Goal: Task Accomplishment & Management: Complete application form

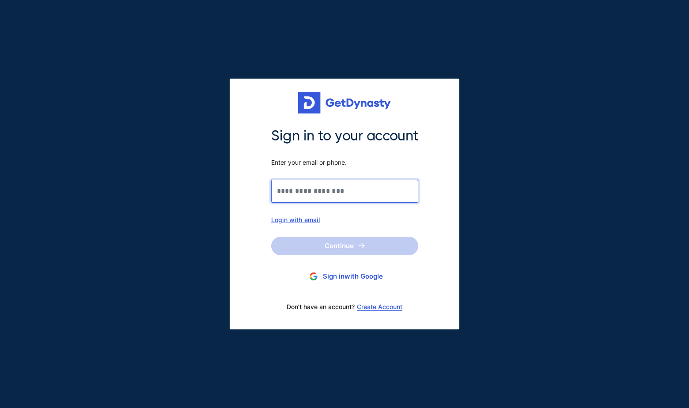
click at [336, 184] on input "Sign in to your account Enter your email or phone." at bounding box center [344, 191] width 147 height 23
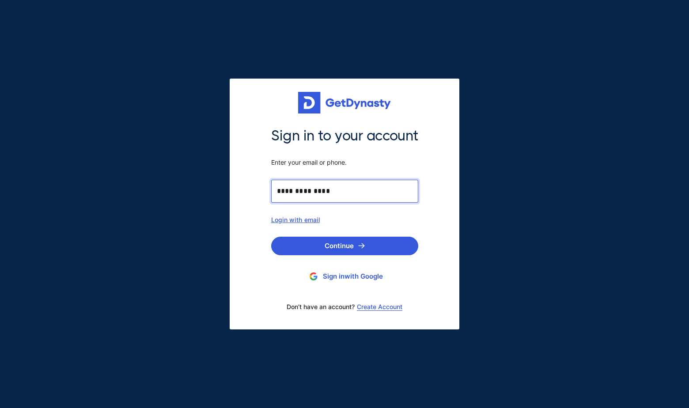
type input "**********"
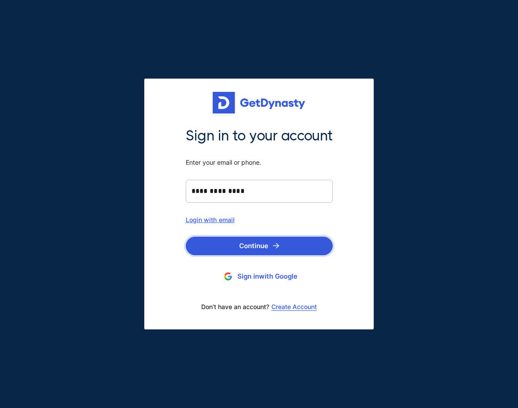
click at [273, 245] on img "submit" at bounding box center [276, 246] width 7 height 6
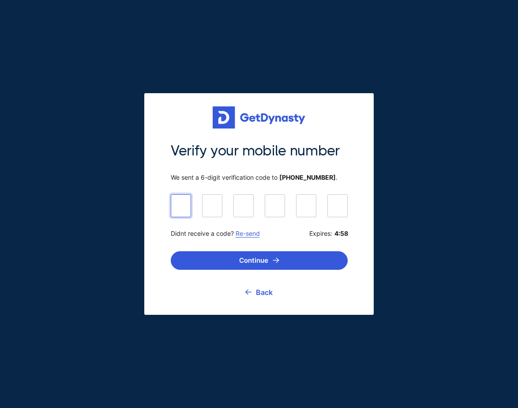
click at [188, 204] on input at bounding box center [259, 205] width 177 height 22
type input "******"
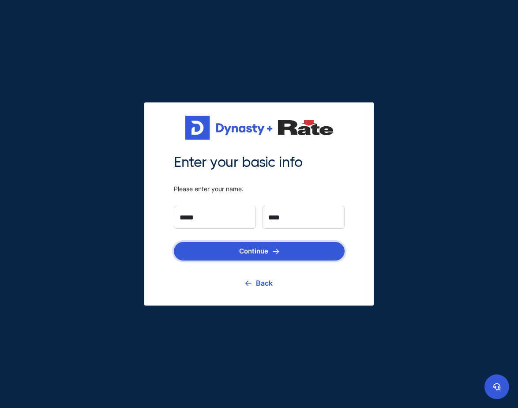
click at [244, 255] on button "Continue" at bounding box center [259, 251] width 171 height 19
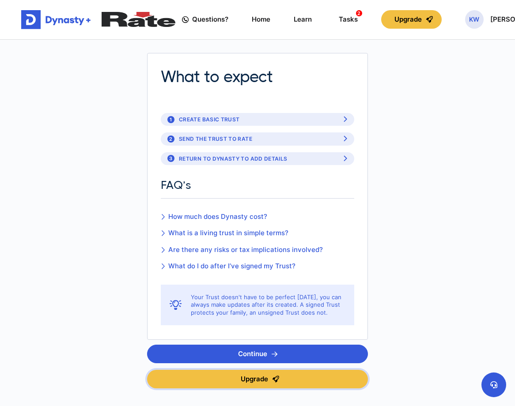
click at [270, 381] on button "Upgrade" at bounding box center [257, 379] width 221 height 19
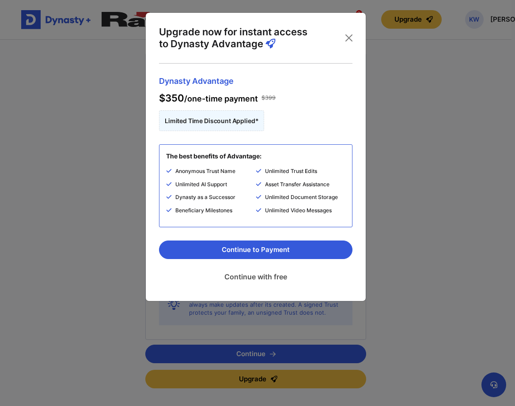
click at [267, 276] on link "Continue with free" at bounding box center [255, 277] width 193 height 22
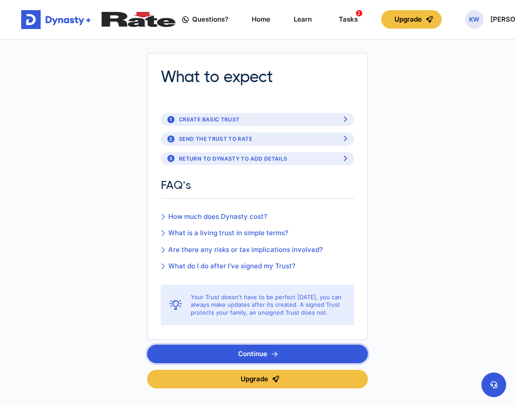
click at [267, 353] on button "Continue" at bounding box center [257, 354] width 221 height 19
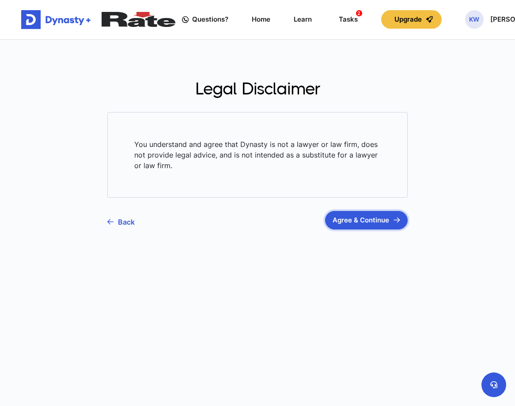
click at [364, 218] on button "Agree & Continue" at bounding box center [366, 220] width 83 height 19
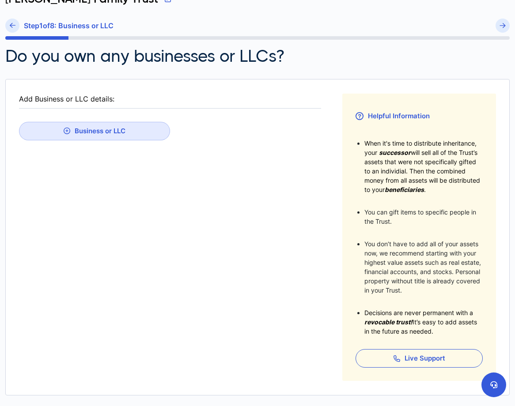
scroll to position [134, 0]
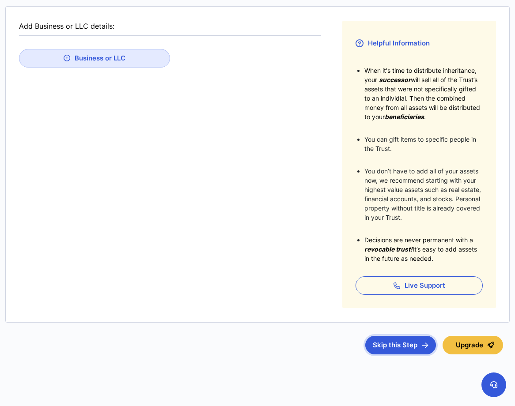
click at [417, 343] on button "Skip this Step" at bounding box center [400, 345] width 71 height 19
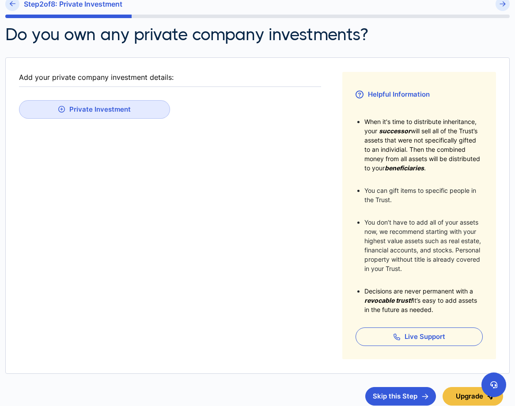
scroll to position [132, 0]
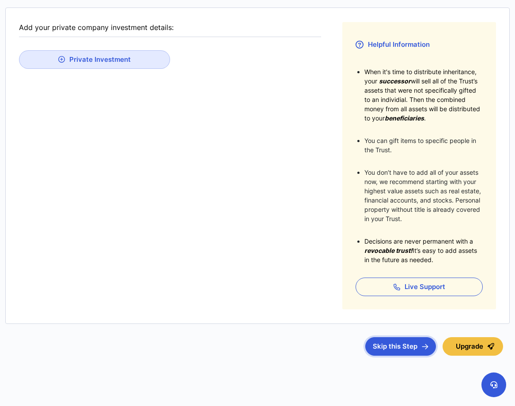
click at [403, 344] on button "Skip this Step" at bounding box center [400, 346] width 71 height 19
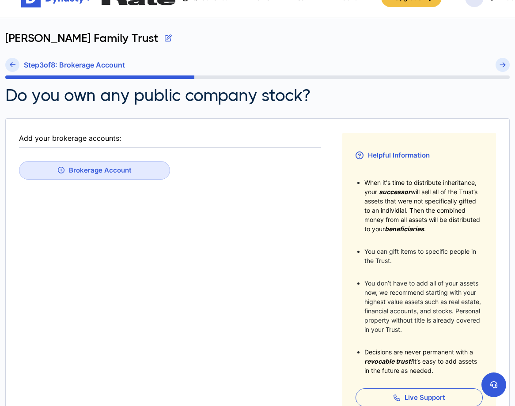
scroll to position [132, 0]
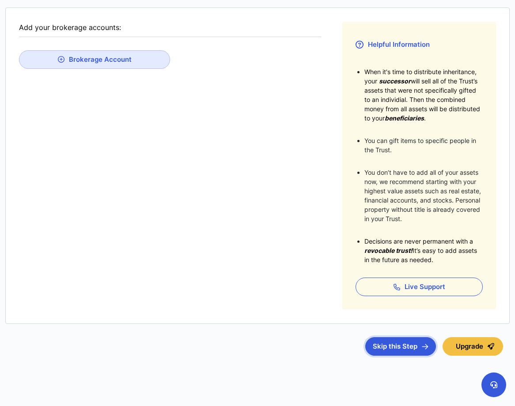
drag, startPoint x: 404, startPoint y: 342, endPoint x: 231, endPoint y: 237, distance: 202.6
click at [262, 253] on article "Add your brokerage accounts: Brokerage Account Helpful Information When it's ti…" at bounding box center [257, 182] width 504 height 348
click at [396, 348] on button "Skip this Step" at bounding box center [400, 346] width 71 height 19
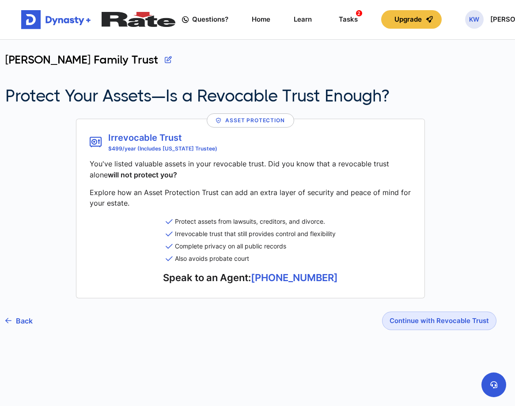
scroll to position [2, 0]
click at [292, 275] on link "(650)-590-0434" at bounding box center [294, 277] width 87 height 11
click at [440, 323] on button "Continue with Revocable Trust" at bounding box center [439, 321] width 114 height 19
click at [303, 278] on link "(650)-590-0434" at bounding box center [294, 277] width 87 height 11
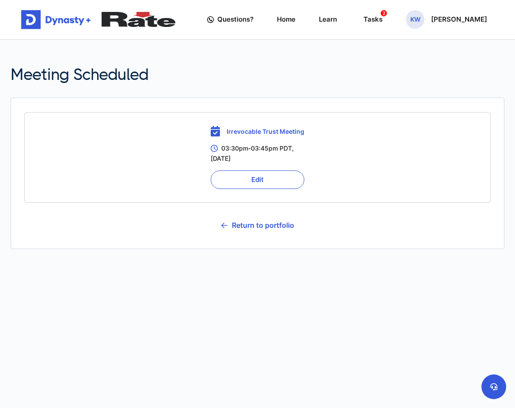
click at [275, 131] on span "Irrevocable Trust Meeting" at bounding box center [265, 132] width 78 height 8
click at [382, 15] on div "Tasks 2" at bounding box center [372, 19] width 19 height 15
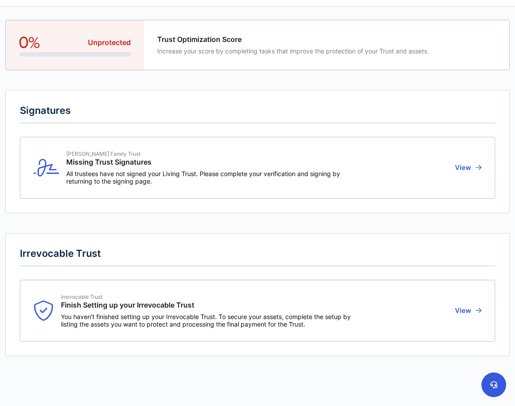
scroll to position [35, 0]
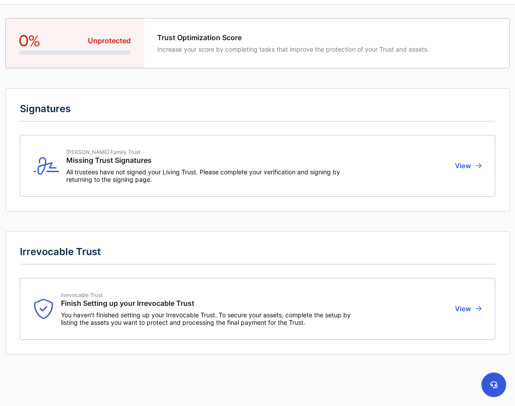
click at [461, 309] on button "View" at bounding box center [466, 309] width 29 height 34
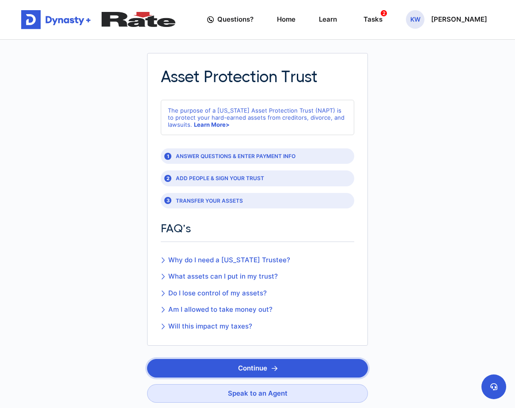
click at [279, 369] on button "Continue" at bounding box center [257, 368] width 221 height 19
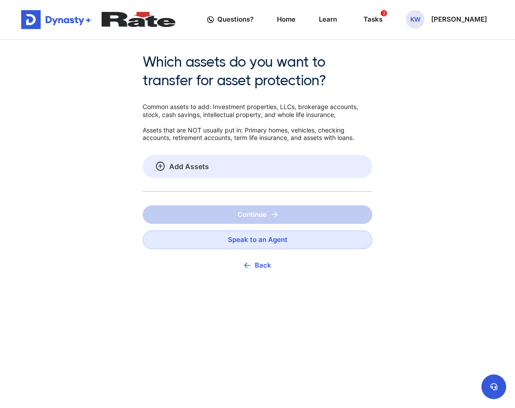
click at [161, 161] on link "Add Assets" at bounding box center [258, 166] width 230 height 23
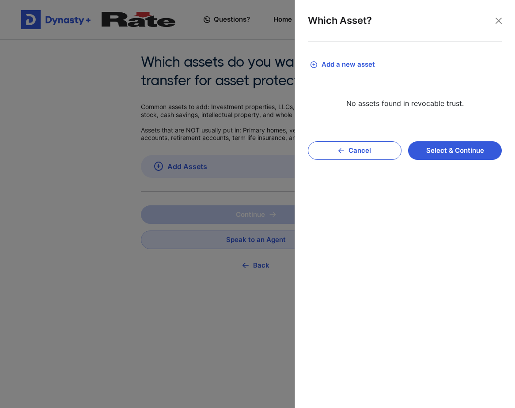
click at [356, 65] on button "Add a new asset" at bounding box center [405, 64] width 194 height 19
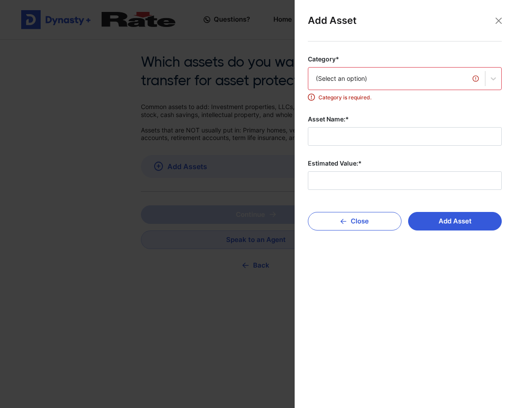
click at [356, 79] on div "(Select an option)" at bounding box center [397, 78] width 162 height 9
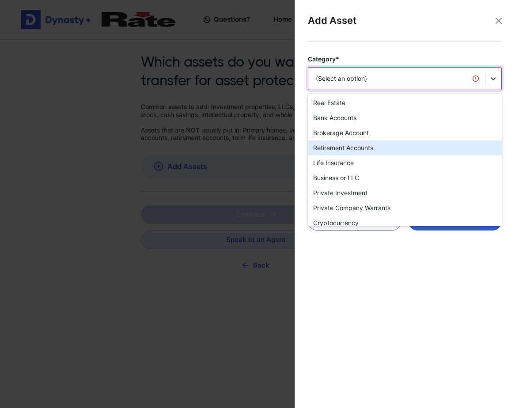
click at [367, 147] on div "Retirement Accounts" at bounding box center [405, 147] width 194 height 15
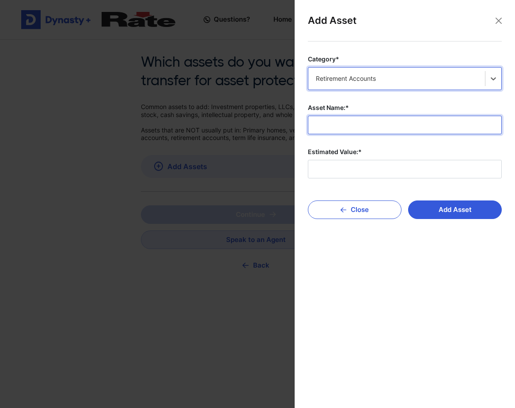
click at [363, 128] on input "Asset Name:*" at bounding box center [405, 125] width 194 height 19
type input "*"
type input "*****"
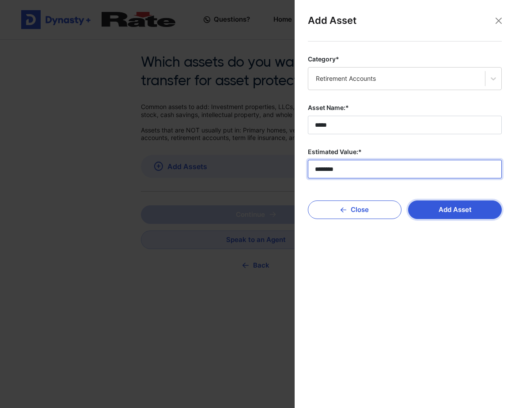
type input "********"
click at [452, 204] on button "Add Asset" at bounding box center [455, 209] width 94 height 19
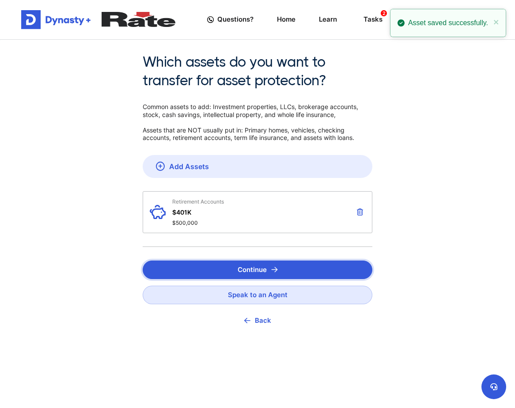
click at [267, 267] on button "Continue" at bounding box center [258, 269] width 230 height 19
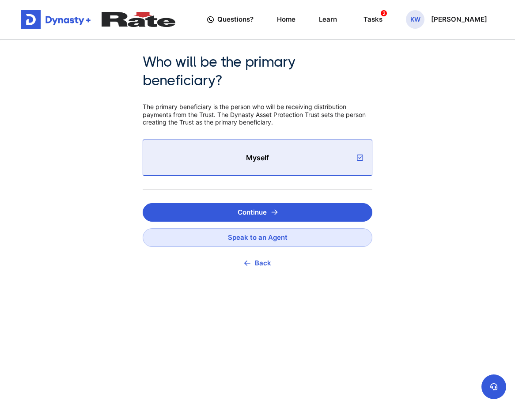
click at [263, 158] on span "Myself" at bounding box center [257, 157] width 202 height 9
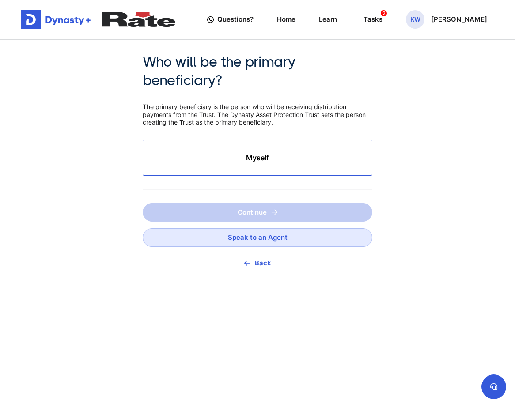
click at [263, 158] on span "Myself" at bounding box center [257, 157] width 202 height 9
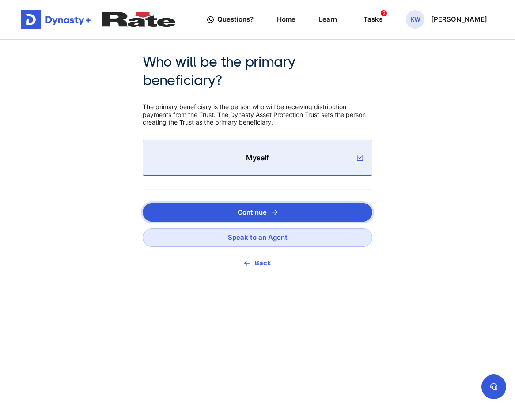
click at [257, 208] on button "Continue" at bounding box center [258, 212] width 230 height 19
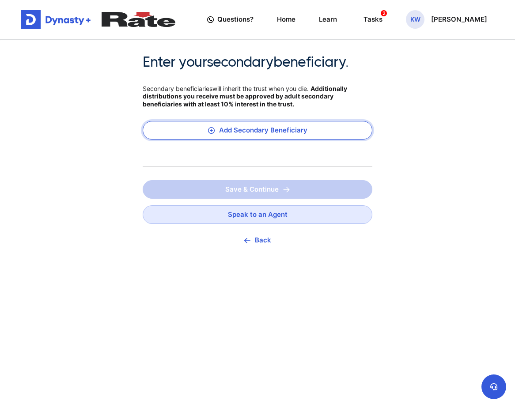
click at [273, 132] on button "Add Secondary Beneficiary" at bounding box center [258, 130] width 230 height 19
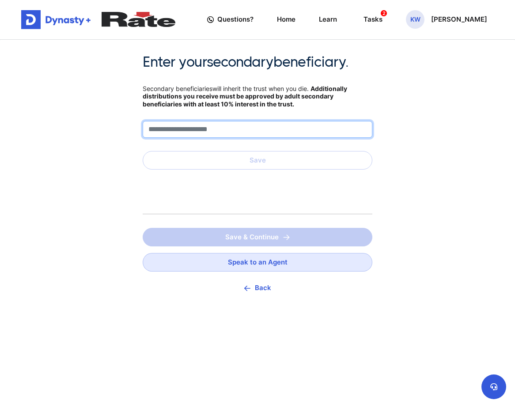
click at [238, 132] on input "text" at bounding box center [258, 129] width 230 height 17
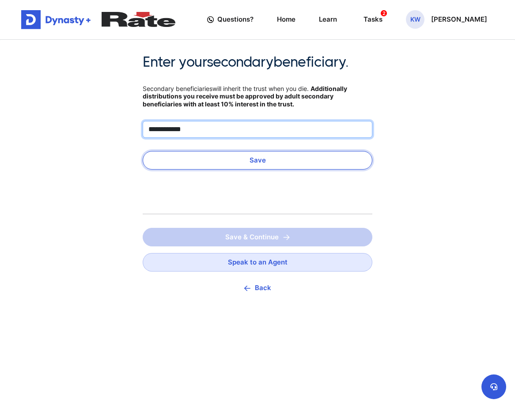
type input "**********"
click at [248, 158] on button "Save" at bounding box center [258, 160] width 230 height 19
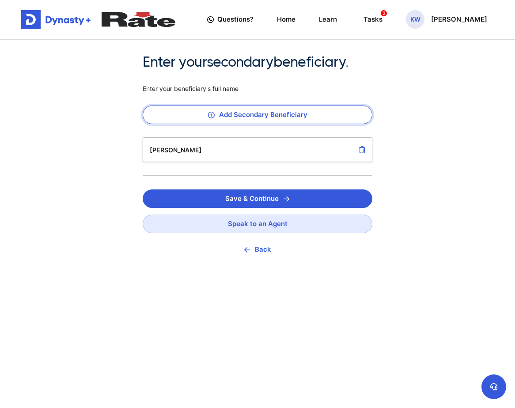
click at [252, 114] on button "Add Secondary Beneficiary" at bounding box center [258, 114] width 230 height 19
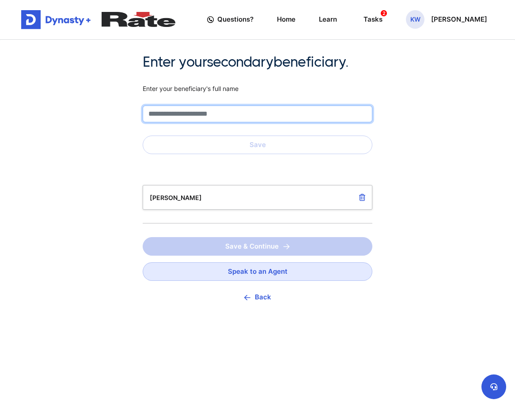
click at [212, 118] on input "text" at bounding box center [258, 113] width 230 height 17
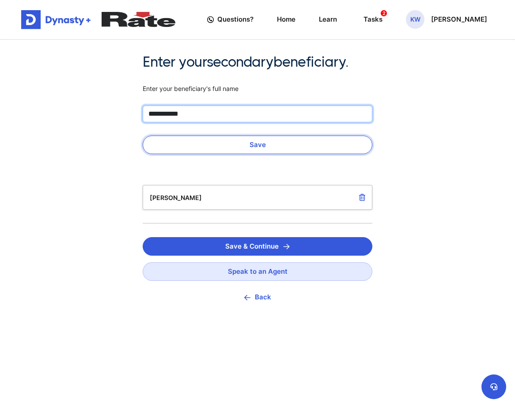
type input "**********"
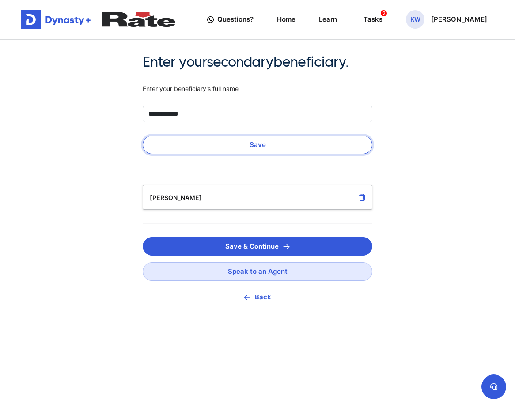
click at [264, 146] on button "Save" at bounding box center [258, 145] width 230 height 19
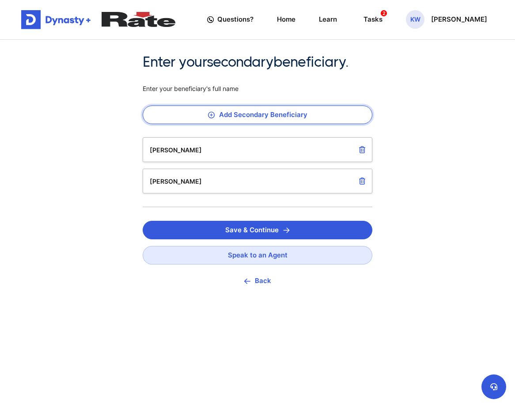
click at [230, 116] on button "Add Secondary Beneficiary" at bounding box center [258, 114] width 230 height 19
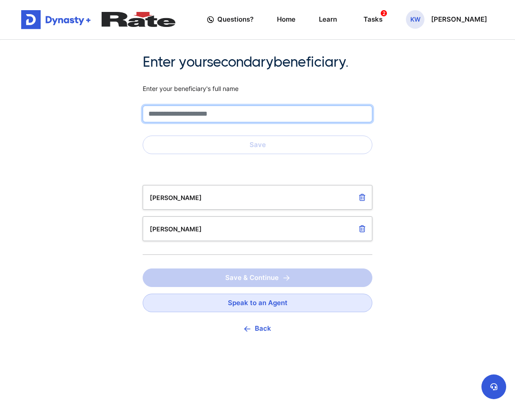
click at [230, 116] on input "text" at bounding box center [258, 113] width 230 height 17
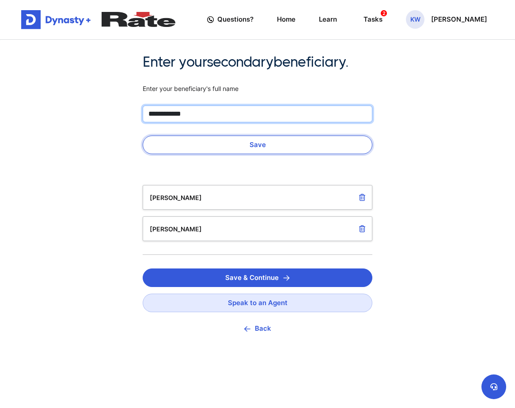
type input "**********"
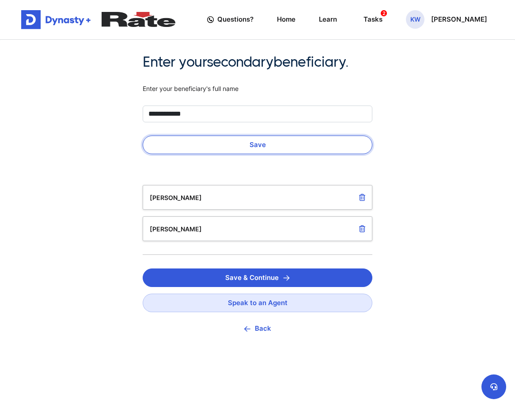
click at [253, 146] on button "Save" at bounding box center [258, 145] width 230 height 19
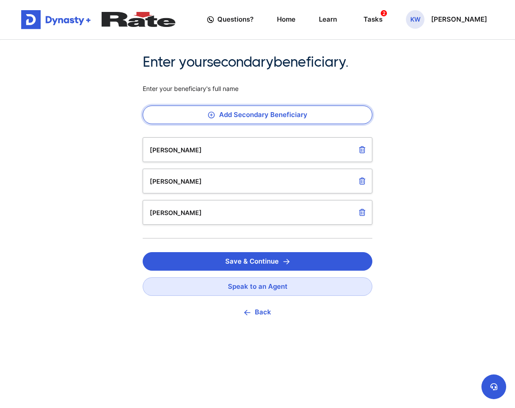
click at [230, 115] on button "Add Secondary Beneficiary" at bounding box center [258, 114] width 230 height 19
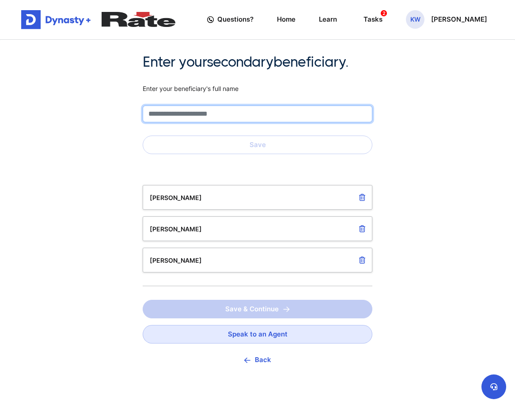
click at [195, 116] on input "text" at bounding box center [258, 113] width 230 height 17
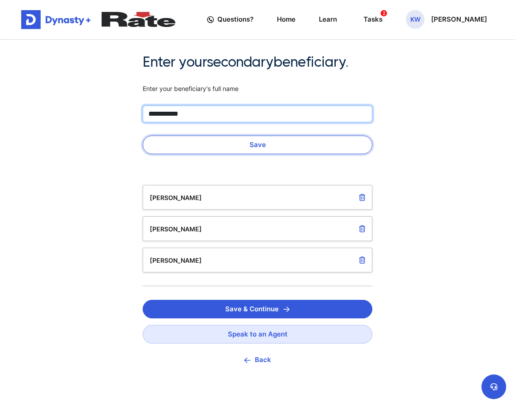
type input "**********"
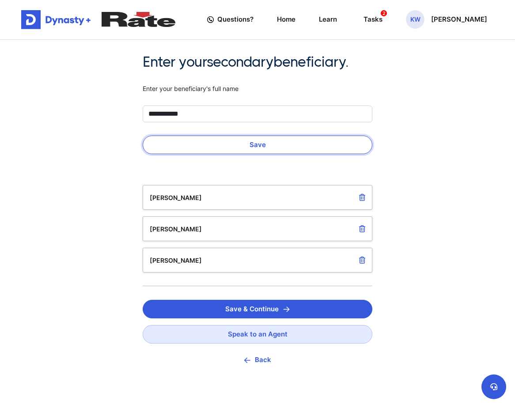
click at [250, 146] on button "Save" at bounding box center [258, 145] width 230 height 19
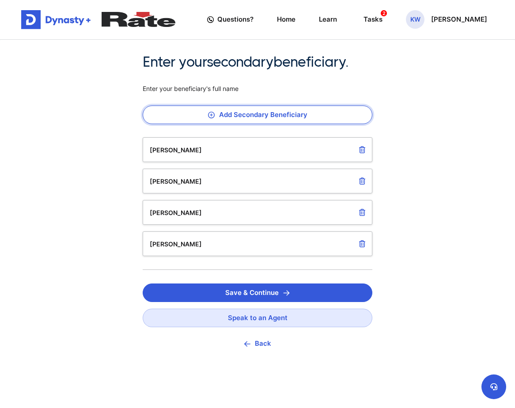
click at [227, 115] on button "Add Secondary Beneficiary" at bounding box center [258, 114] width 230 height 19
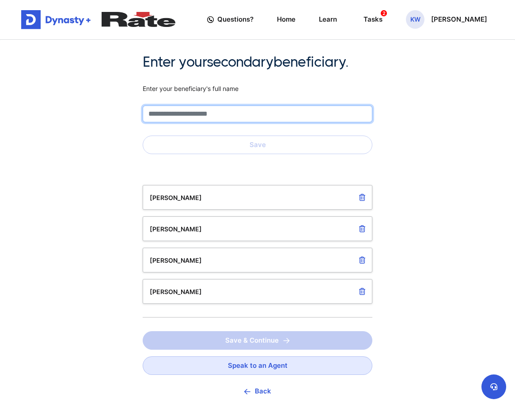
click at [211, 118] on input "text" at bounding box center [258, 113] width 230 height 17
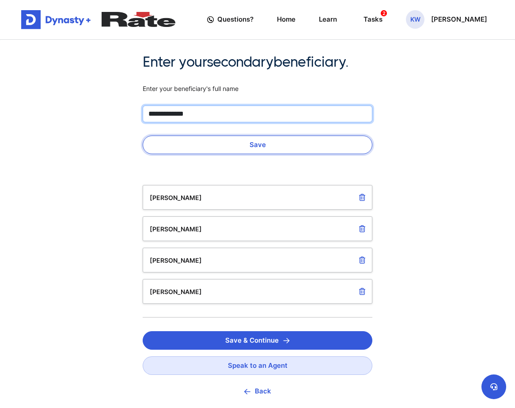
type input "**********"
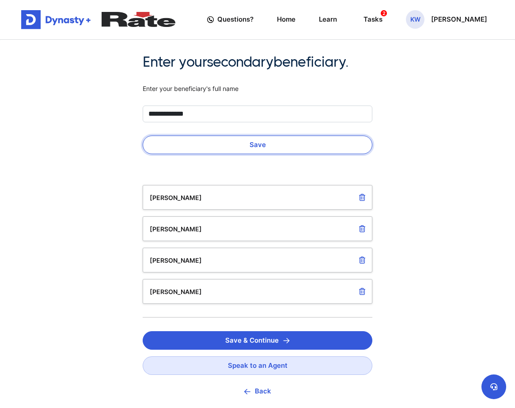
click at [259, 143] on button "Save" at bounding box center [258, 145] width 230 height 19
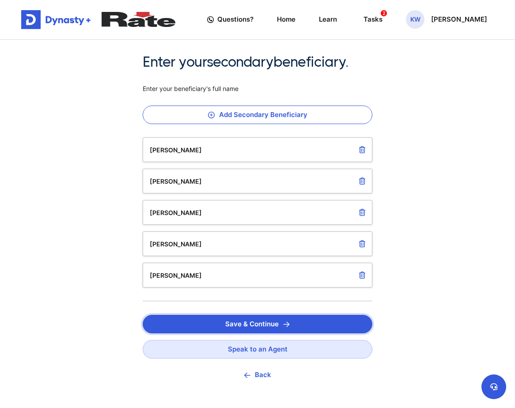
click at [275, 324] on button "Save & Continue" at bounding box center [258, 324] width 230 height 19
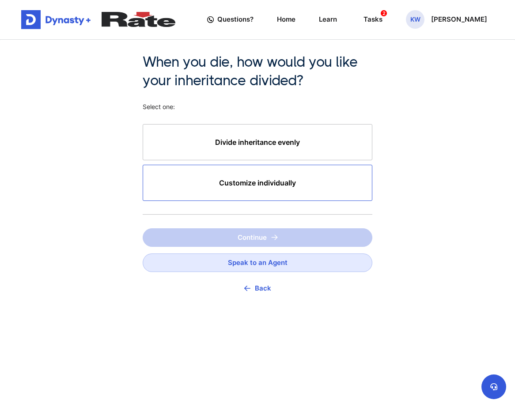
click at [260, 177] on div "Customize individually" at bounding box center [258, 183] width 230 height 36
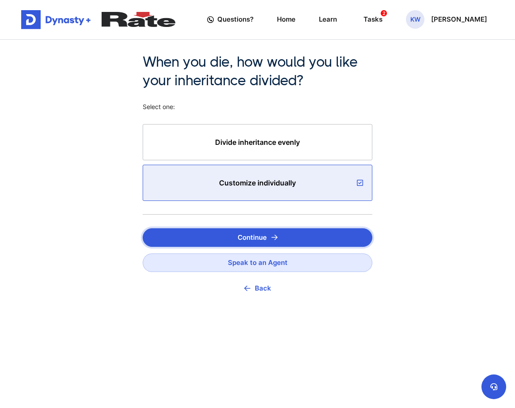
click at [272, 237] on img "submit" at bounding box center [274, 237] width 7 height 6
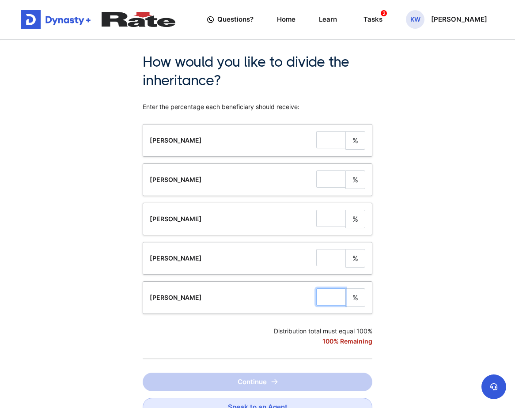
click at [332, 300] on input "tel" at bounding box center [330, 296] width 29 height 17
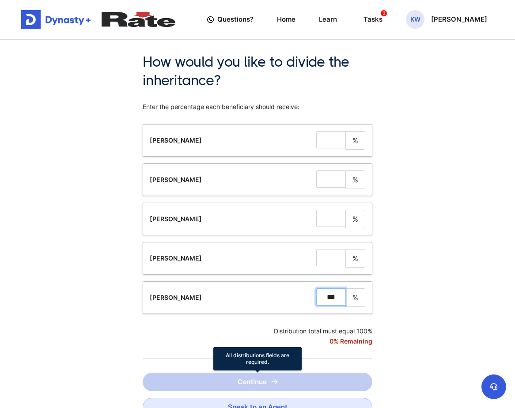
type input "***"
click at [259, 383] on span "Continue" at bounding box center [258, 382] width 230 height 19
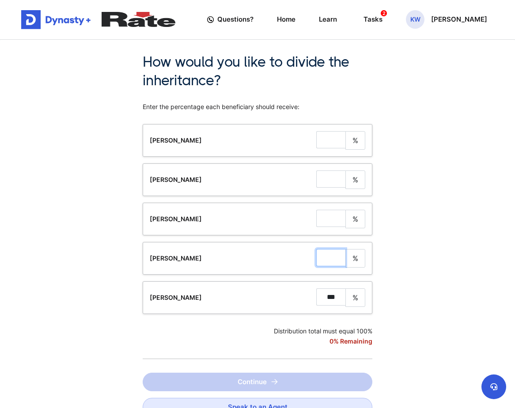
click at [333, 262] on input "tel" at bounding box center [330, 257] width 29 height 17
type input "*"
drag, startPoint x: 332, startPoint y: 223, endPoint x: 337, endPoint y: 200, distance: 23.4
click at [332, 223] on input "tel" at bounding box center [330, 218] width 29 height 17
type input "*"
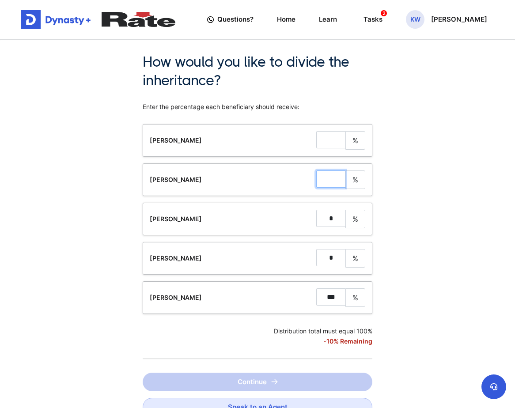
click at [340, 185] on input "tel" at bounding box center [330, 178] width 29 height 17
type input "*"
click at [331, 144] on input "tel" at bounding box center [330, 139] width 29 height 17
type input "*"
drag, startPoint x: 339, startPoint y: 299, endPoint x: 320, endPoint y: 302, distance: 19.2
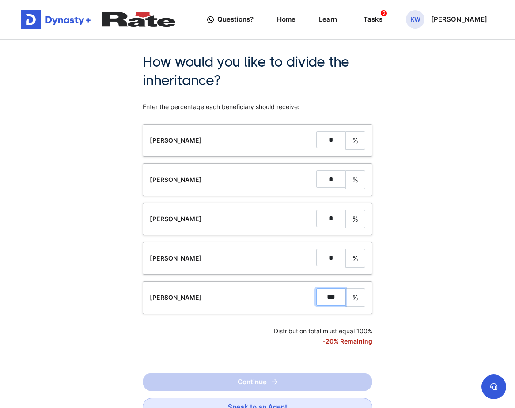
click at [320, 302] on input "***" at bounding box center [330, 296] width 29 height 17
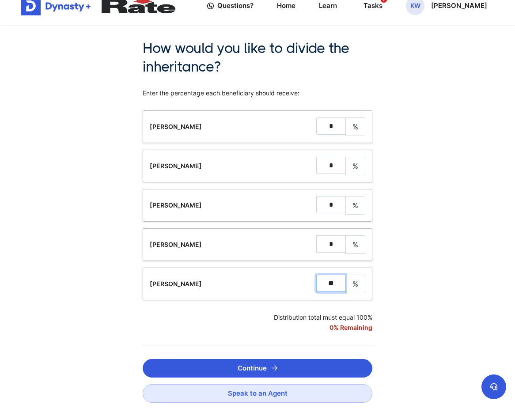
scroll to position [44, 0]
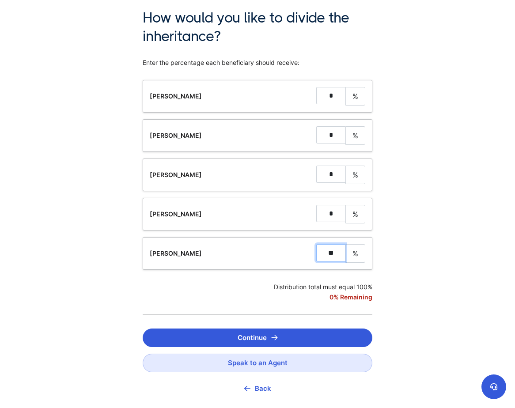
type input "**"
click at [411, 281] on div "How would you like to divide the inheritance? Enter the percentage each benefic…" at bounding box center [257, 212] width 515 height 433
click at [292, 336] on button "Continue" at bounding box center [258, 337] width 230 height 19
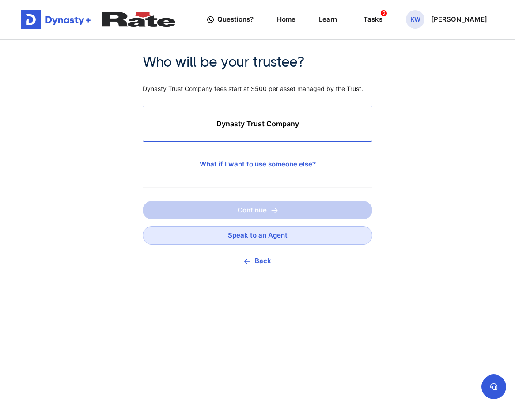
click at [263, 129] on div "Dynasty Trust Company" at bounding box center [258, 123] width 230 height 36
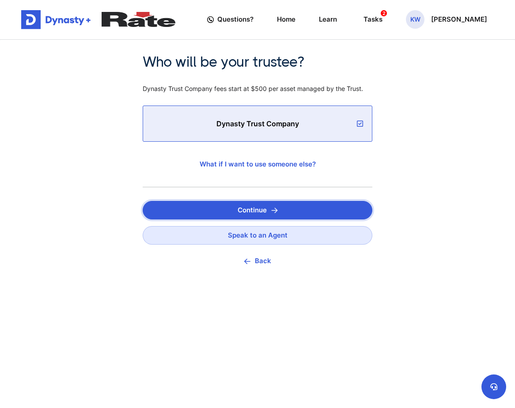
click at [260, 205] on button "Continue" at bounding box center [258, 210] width 230 height 19
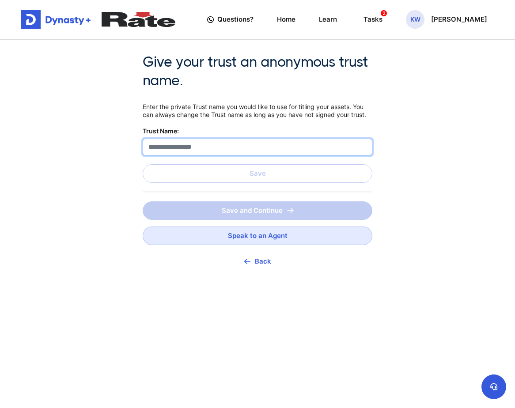
click at [233, 152] on input "text" at bounding box center [258, 147] width 230 height 17
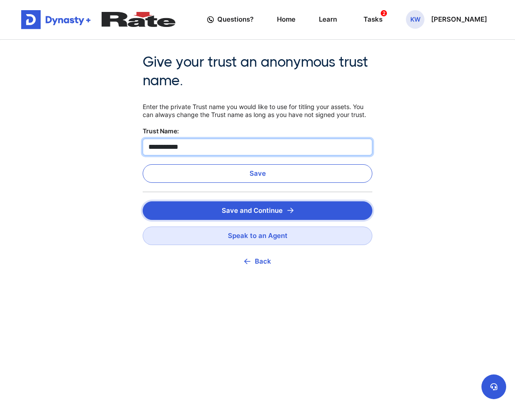
type input "**********"
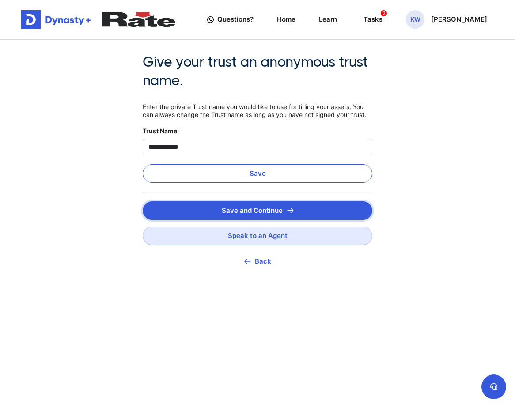
click at [267, 211] on button "Save and Continue" at bounding box center [258, 210] width 230 height 19
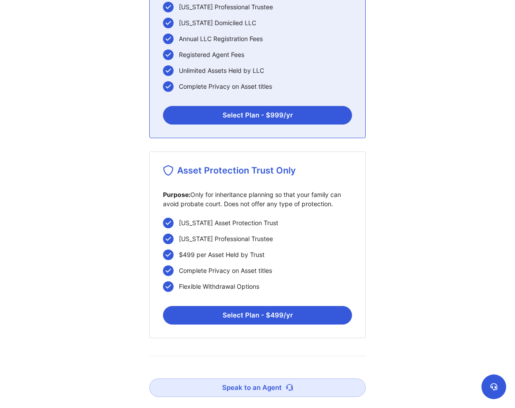
scroll to position [221, 0]
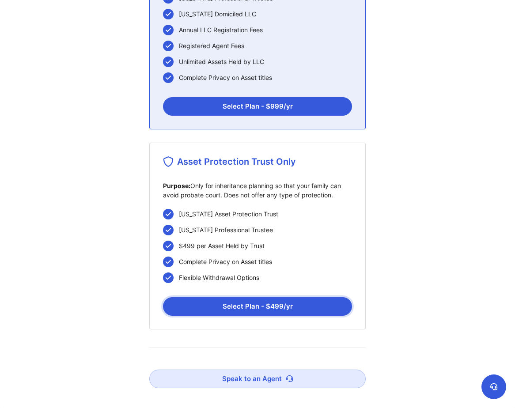
click at [285, 305] on button "Select Plan - $ 499 /yr" at bounding box center [257, 306] width 189 height 19
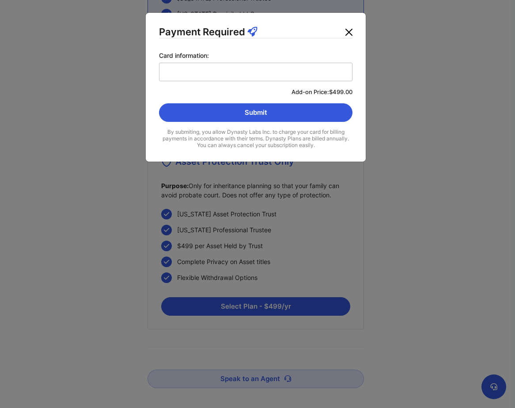
click at [351, 37] on button "Close" at bounding box center [349, 32] width 14 height 14
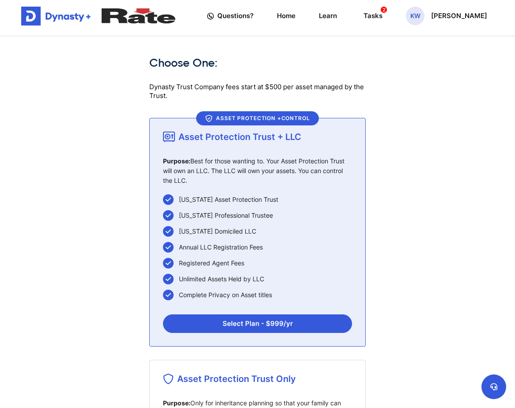
scroll to position [0, 0]
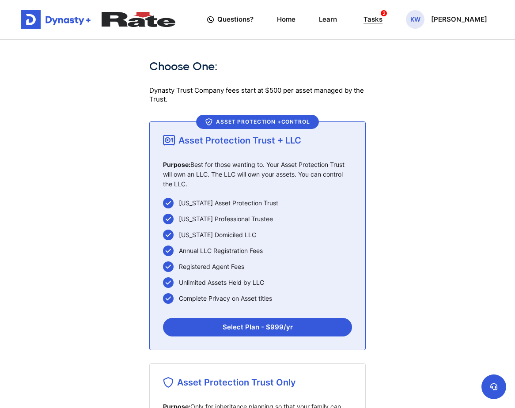
click at [382, 18] on div "Tasks 2" at bounding box center [372, 19] width 19 height 15
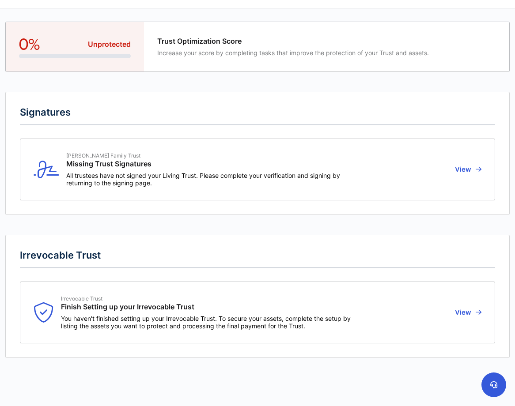
scroll to position [35, 0]
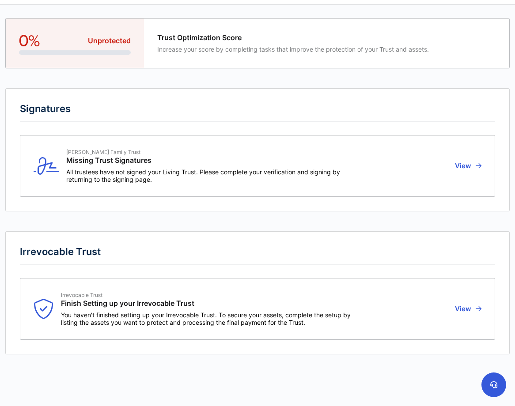
click at [188, 303] on div "Irrevocable Trust Finish Setting up your Irrevocable Trust" at bounding box center [207, 301] width 293 height 19
click at [463, 308] on button "View" at bounding box center [466, 309] width 29 height 34
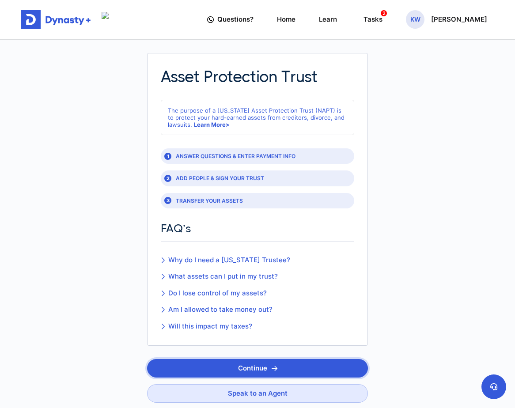
click at [264, 365] on button "Continue" at bounding box center [257, 368] width 221 height 19
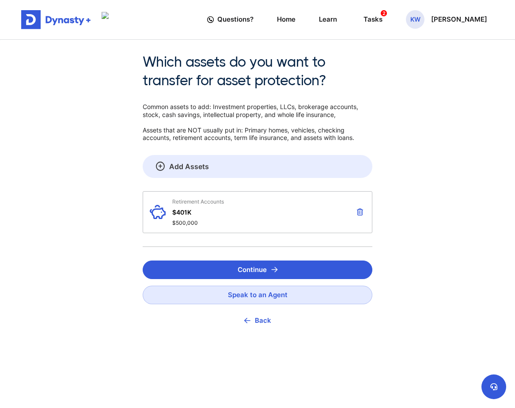
click at [235, 162] on link "Add Assets" at bounding box center [258, 166] width 230 height 23
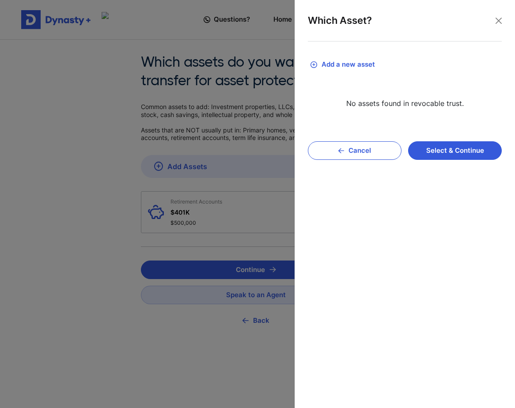
click at [347, 60] on button "Add a new asset" at bounding box center [405, 64] width 194 height 19
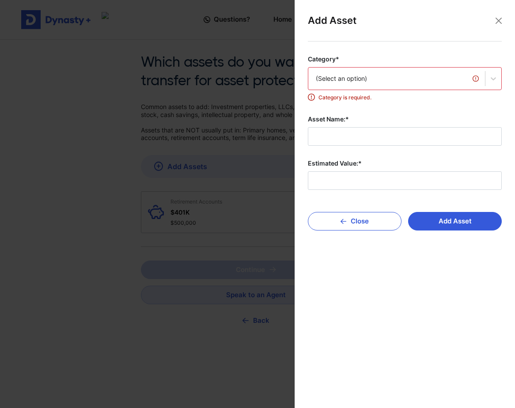
click at [341, 78] on div "(Select an option)" at bounding box center [397, 78] width 162 height 9
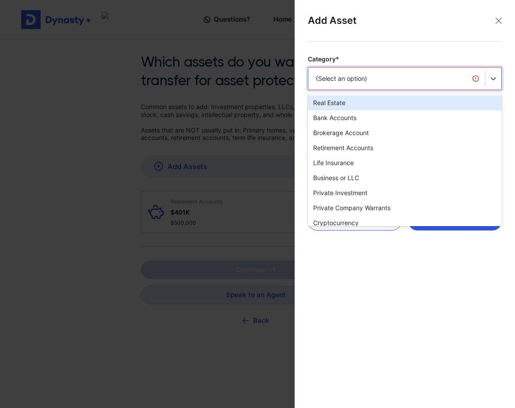
click at [333, 100] on div "Real Estate" at bounding box center [405, 102] width 194 height 15
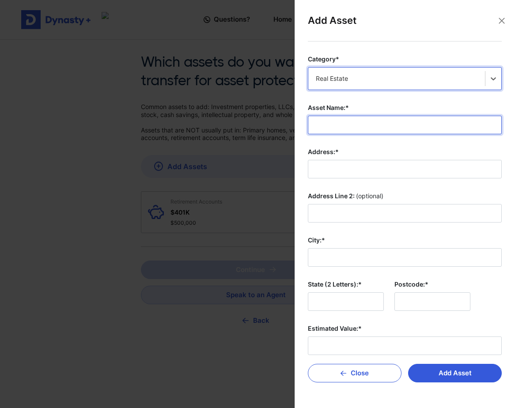
click at [339, 123] on input "Asset Name:*" at bounding box center [405, 125] width 194 height 19
type input "*"
type input "**********"
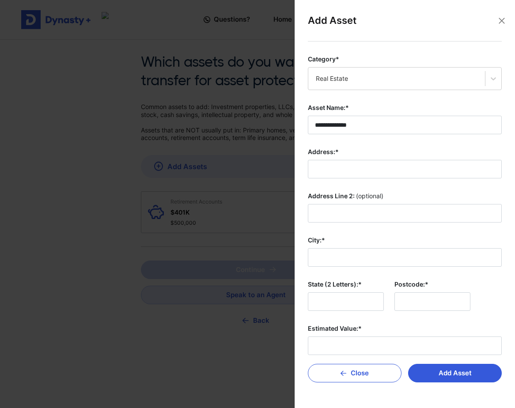
click at [339, 165] on input "Address:*" at bounding box center [405, 169] width 194 height 19
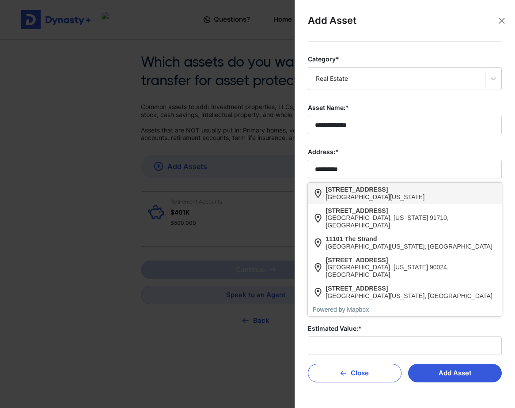
click at [343, 184] on div "11101 Stratford Way Garden Grove, California 92840, United States" at bounding box center [405, 193] width 194 height 21
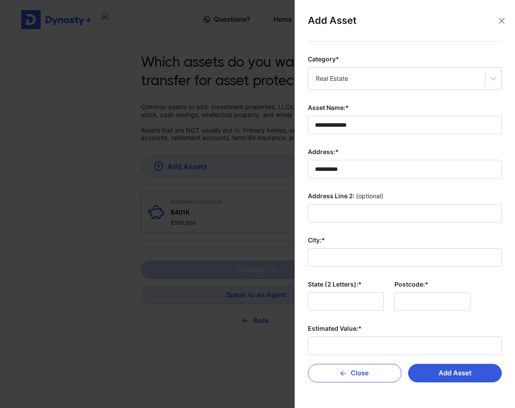
type input "**********"
type input "**"
type input "**********"
type input "*****"
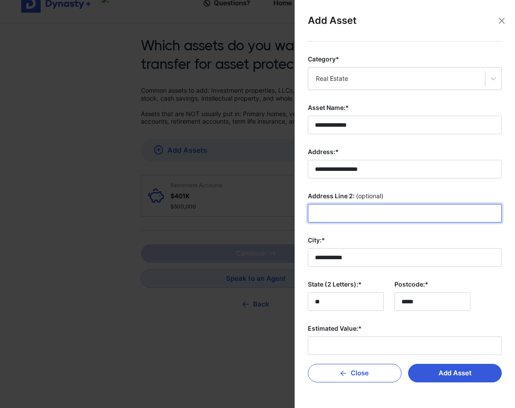
scroll to position [40, 0]
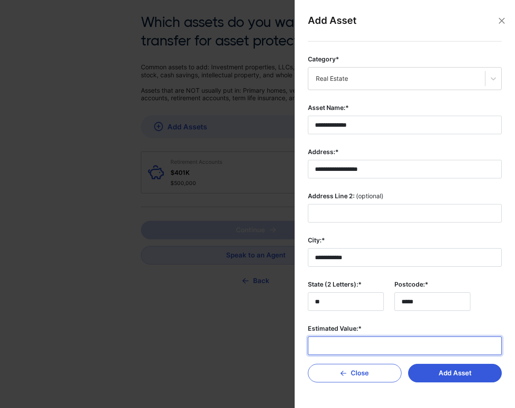
click at [370, 339] on input "Estimated Value:*" at bounding box center [405, 345] width 194 height 19
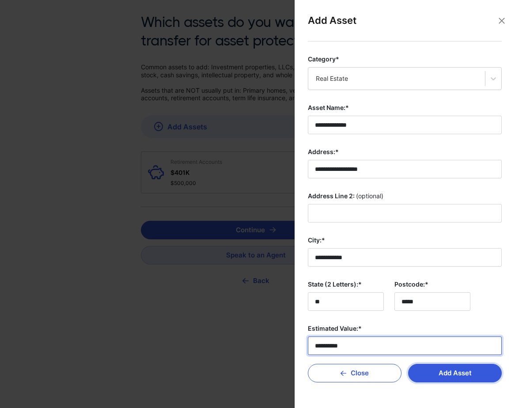
type input "**********"
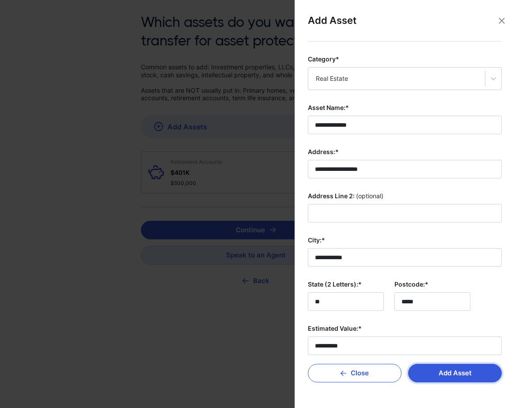
click at [456, 370] on button "Add Asset" at bounding box center [455, 373] width 94 height 19
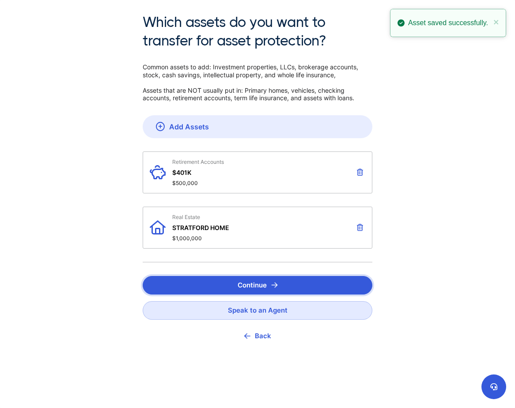
click at [279, 284] on button "Continue" at bounding box center [258, 285] width 230 height 19
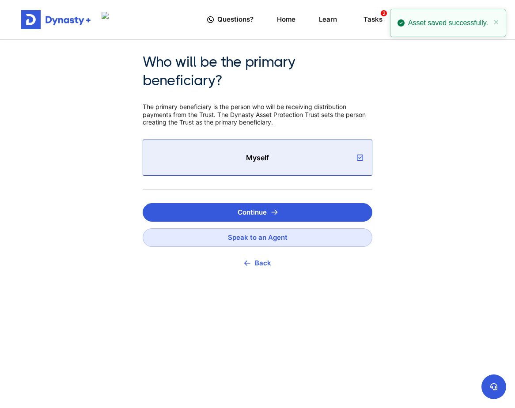
click at [258, 262] on button "Back" at bounding box center [258, 262] width 230 height 19
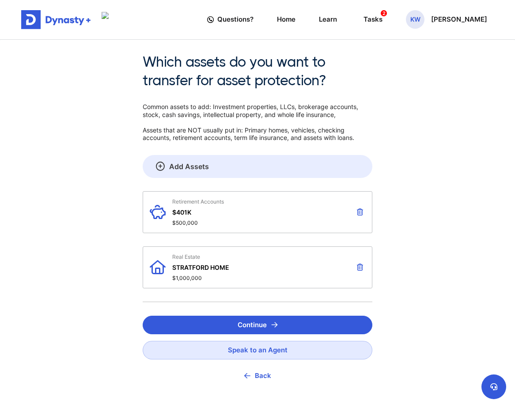
click at [230, 167] on link "Add Assets" at bounding box center [258, 166] width 230 height 23
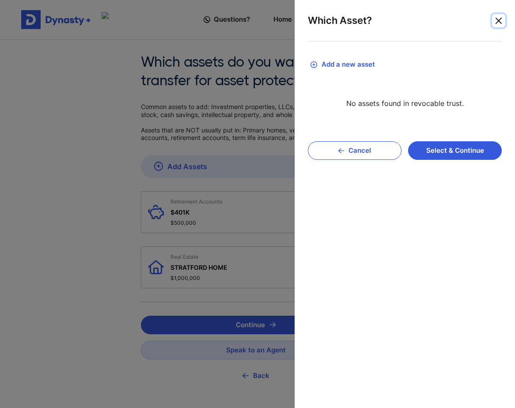
click at [500, 19] on button "Close" at bounding box center [498, 20] width 13 height 13
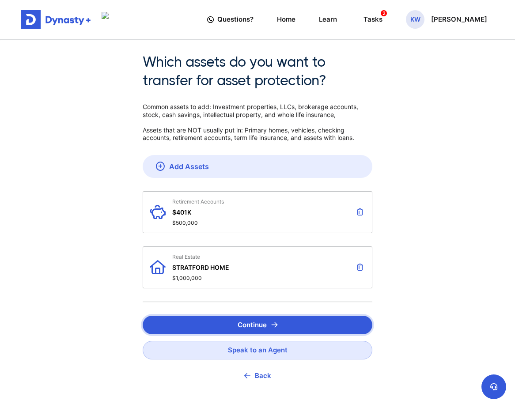
click at [287, 324] on button "Continue" at bounding box center [258, 325] width 230 height 19
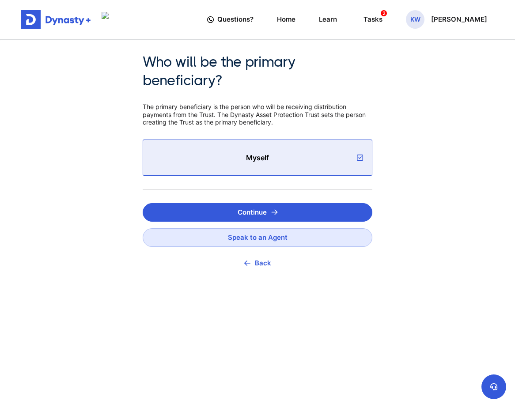
click at [361, 158] on icon at bounding box center [360, 157] width 6 height 7
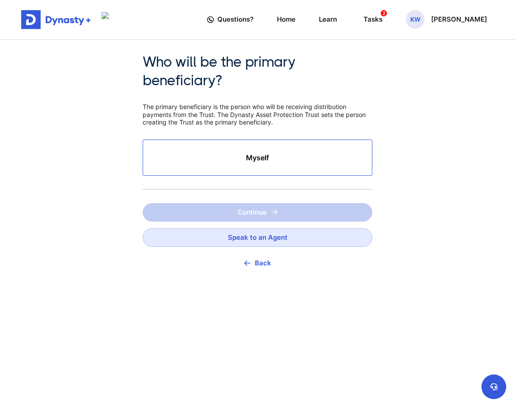
click at [322, 166] on div "Myself" at bounding box center [258, 157] width 230 height 36
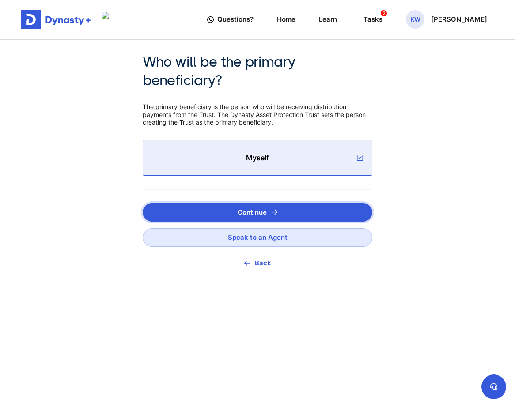
click at [275, 212] on img "submit" at bounding box center [274, 212] width 7 height 6
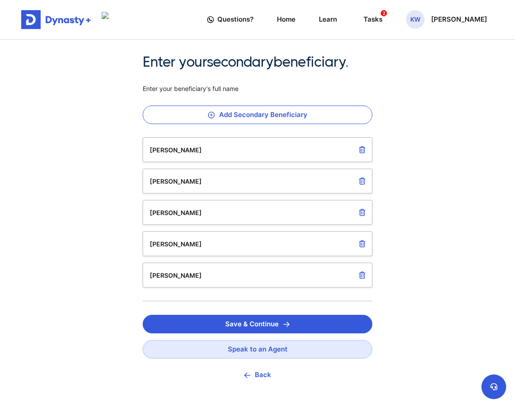
click at [251, 374] on button "Back" at bounding box center [258, 374] width 230 height 19
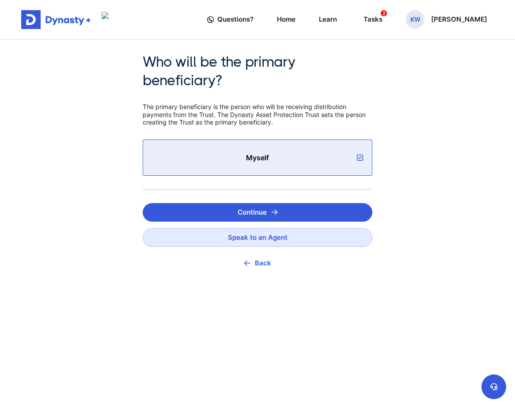
click at [252, 197] on div "Who will be the primary beneficiary? The primary beneficiary is the person who …" at bounding box center [258, 171] width 230 height 237
click at [230, 113] on span "The primary beneficiary is the person who will be receiving distribution paymen…" at bounding box center [258, 114] width 230 height 23
drag, startPoint x: 230, startPoint y: 113, endPoint x: 196, endPoint y: 109, distance: 33.7
click at [196, 109] on span "The primary beneficiary is the person who will be receiving distribution paymen…" at bounding box center [258, 114] width 230 height 23
click at [196, 149] on div "Myself" at bounding box center [258, 157] width 230 height 36
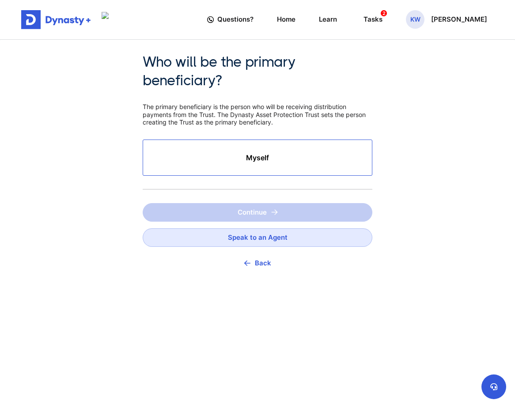
drag, startPoint x: 196, startPoint y: 149, endPoint x: 171, endPoint y: 147, distance: 25.7
click at [171, 147] on div "Myself" at bounding box center [258, 157] width 230 height 36
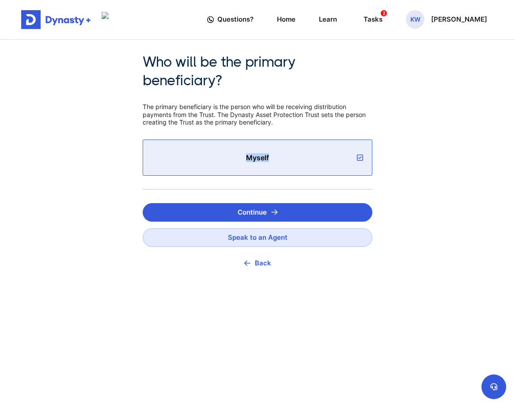
click at [171, 147] on div "Myself" at bounding box center [258, 157] width 230 height 36
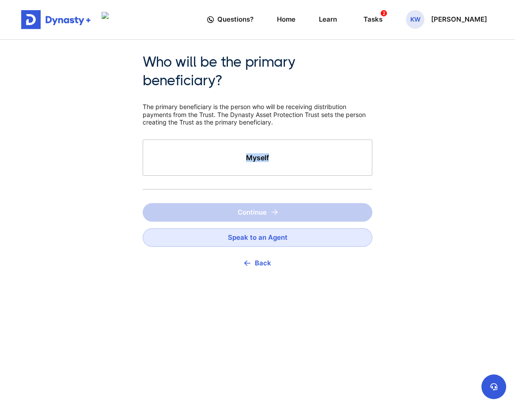
click at [250, 256] on button "Back" at bounding box center [258, 262] width 230 height 19
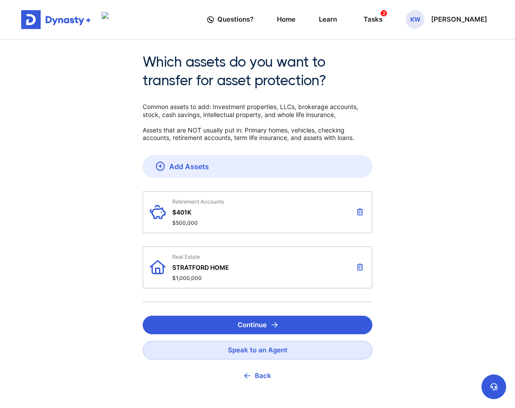
click at [264, 373] on button "Back" at bounding box center [258, 375] width 230 height 19
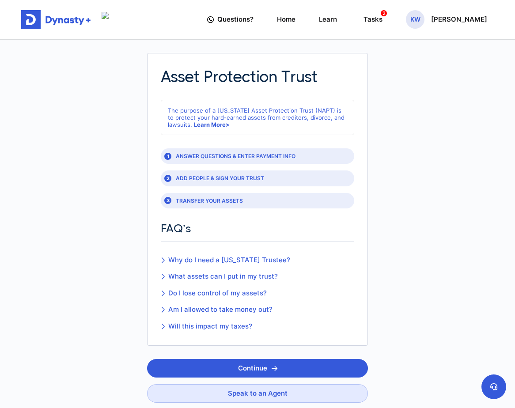
click at [237, 159] on div "1 ANSWER QUESTIONS & ENTER PAYMENT INFO" at bounding box center [257, 155] width 193 height 15
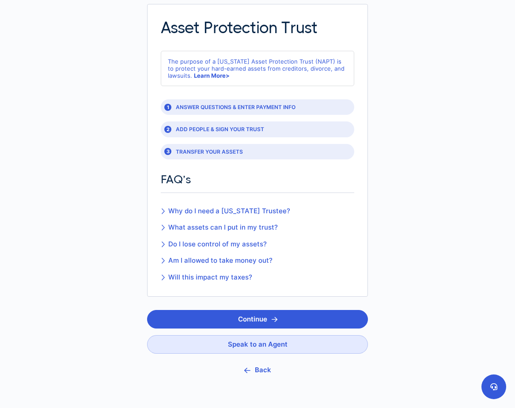
scroll to position [46, 0]
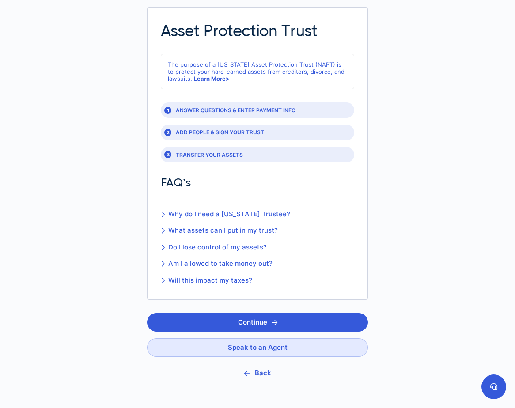
click at [210, 154] on div "3 TRANSFER YOUR ASSETS" at bounding box center [257, 154] width 193 height 15
click at [256, 320] on button "Continue" at bounding box center [257, 322] width 221 height 19
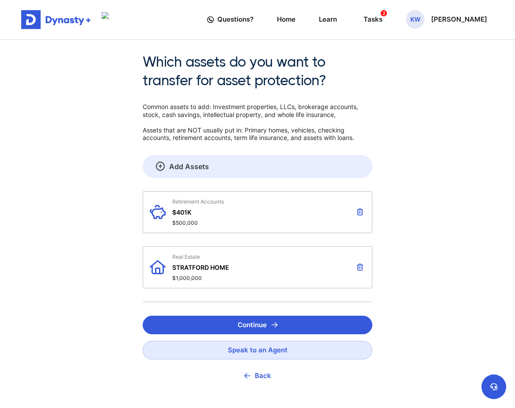
click at [247, 166] on link "Add Assets" at bounding box center [258, 166] width 230 height 23
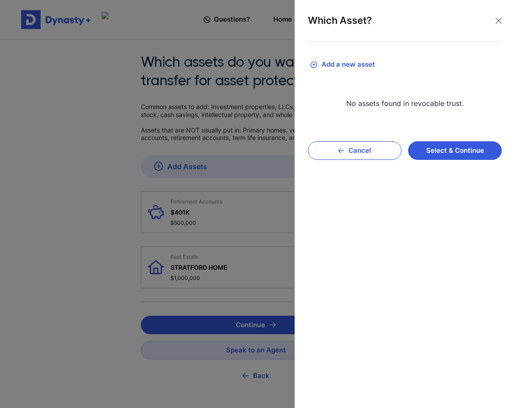
click at [358, 64] on button "Add a new asset" at bounding box center [405, 64] width 194 height 19
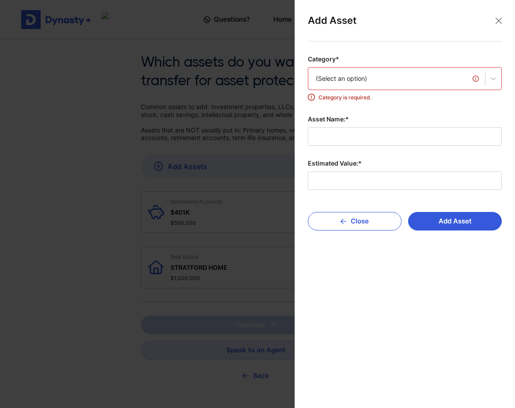
click at [349, 76] on div "(Select an option)" at bounding box center [397, 78] width 162 height 9
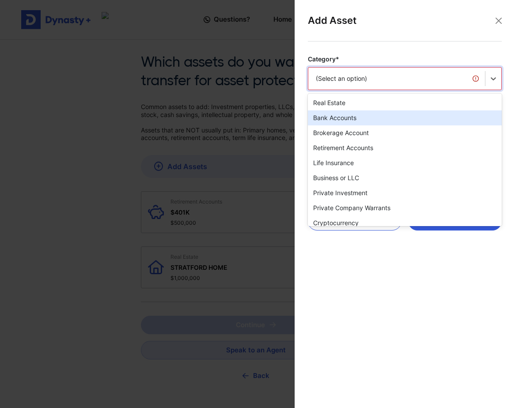
click at [338, 121] on div "Bank Accounts" at bounding box center [405, 117] width 194 height 15
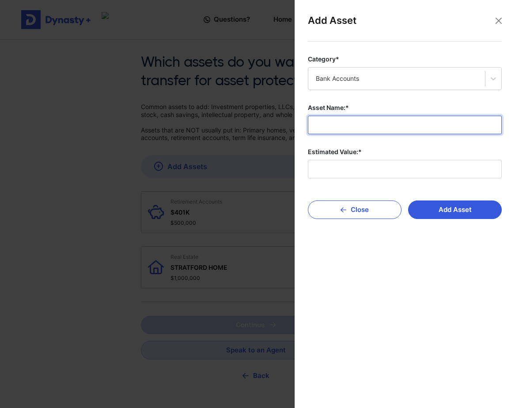
click at [337, 124] on input "Asset Name:*" at bounding box center [405, 125] width 194 height 19
type input "*"
type input "**********"
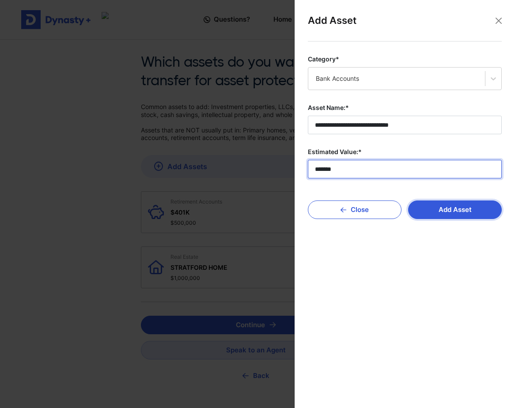
type input "*******"
click at [451, 208] on button "Add Asset" at bounding box center [455, 209] width 94 height 19
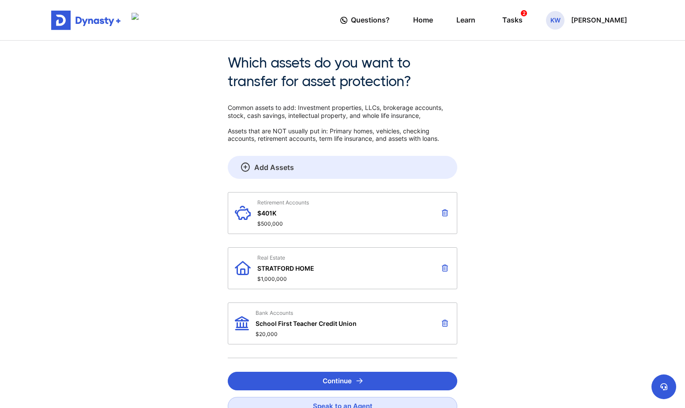
click at [252, 167] on link "Add Assets" at bounding box center [343, 167] width 230 height 23
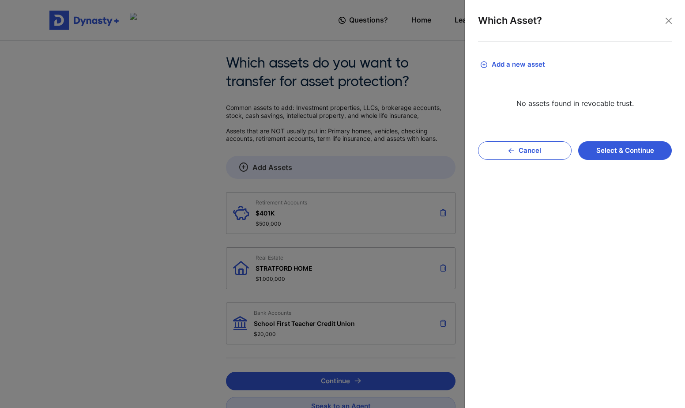
click at [252, 167] on div at bounding box center [342, 204] width 685 height 408
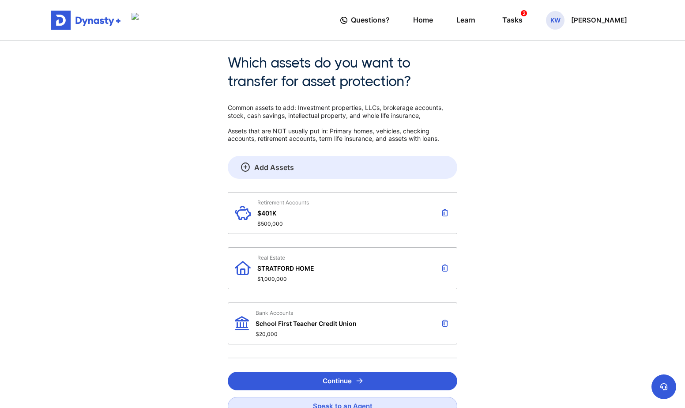
click at [276, 170] on link "Add Assets" at bounding box center [343, 167] width 230 height 23
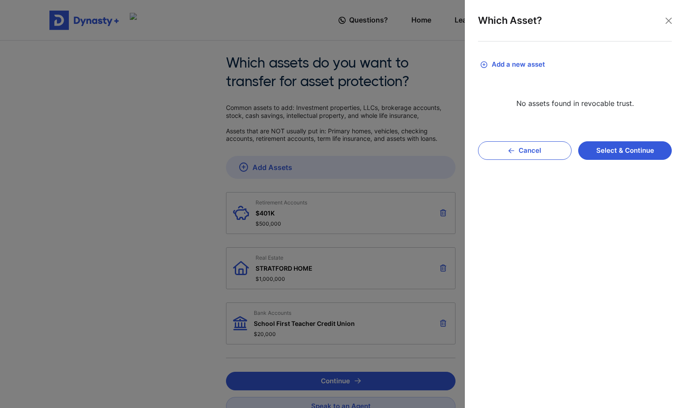
click at [518, 62] on button "Add a new asset" at bounding box center [575, 64] width 194 height 19
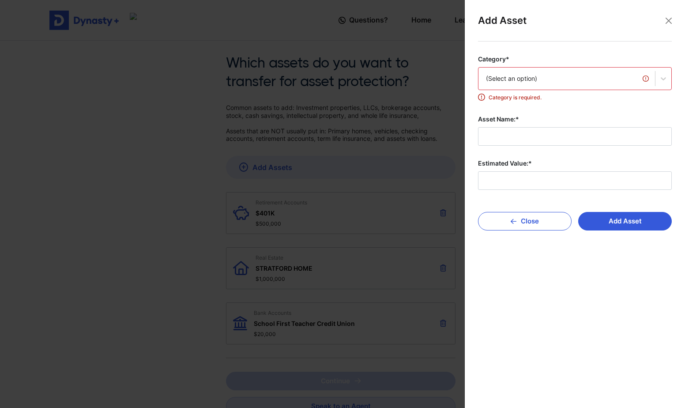
click at [518, 82] on div "(Select an option)" at bounding box center [567, 78] width 162 height 9
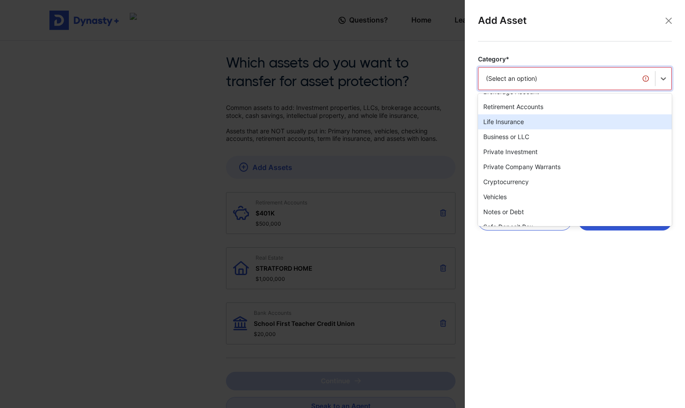
scroll to position [44, 0]
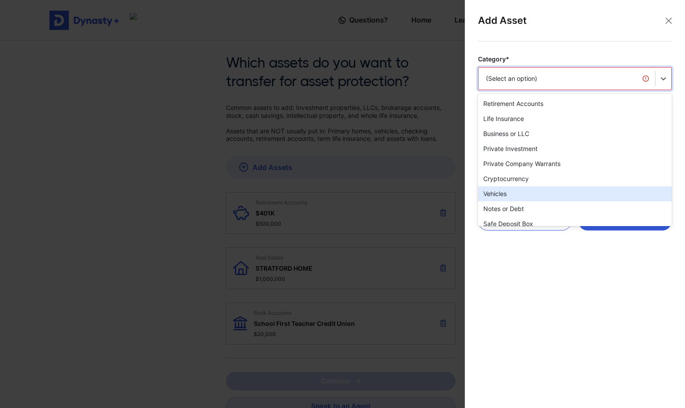
click at [498, 191] on div "Vehicles" at bounding box center [575, 193] width 194 height 15
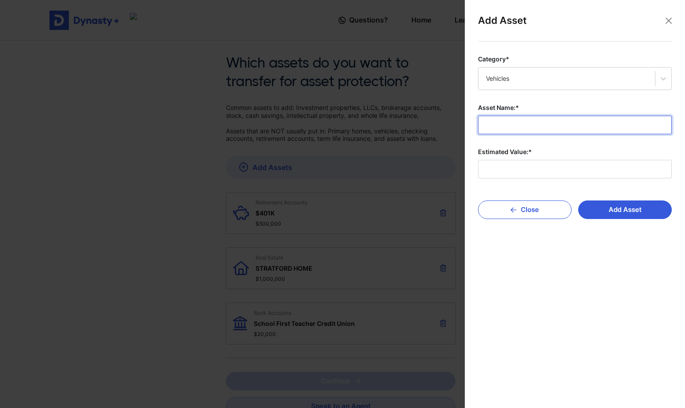
click at [507, 125] on input "Asset Name:*" at bounding box center [575, 125] width 194 height 19
type input "*****"
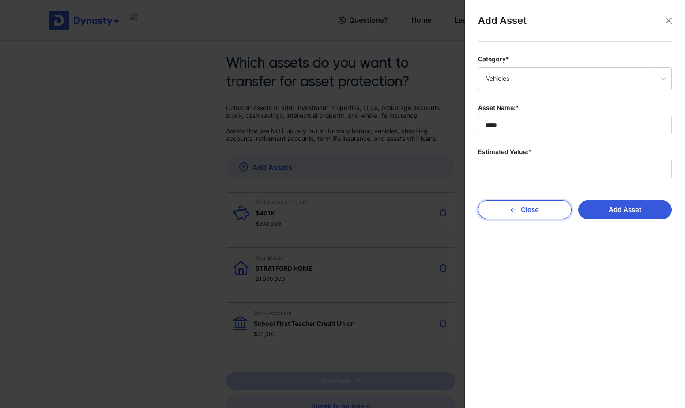
click at [518, 211] on button "Close" at bounding box center [525, 209] width 94 height 19
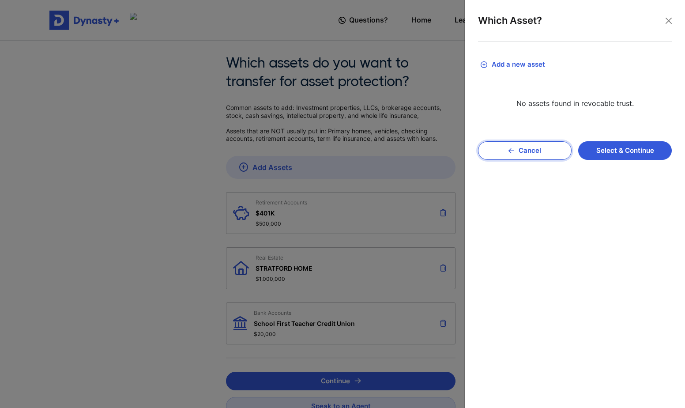
click at [518, 152] on button "Cancel" at bounding box center [525, 150] width 94 height 19
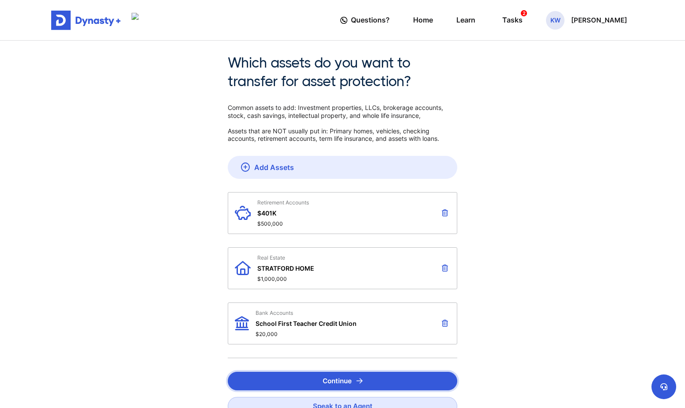
click at [348, 378] on button "Continue" at bounding box center [343, 381] width 230 height 19
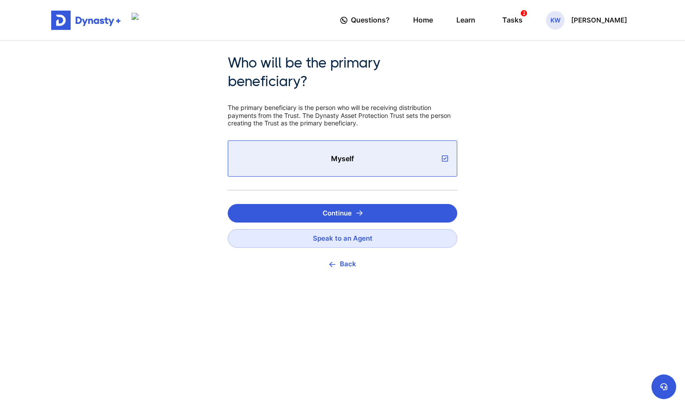
click at [444, 157] on icon at bounding box center [445, 158] width 6 height 7
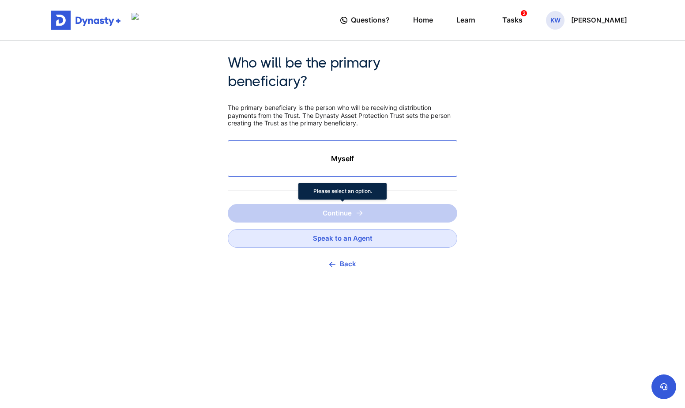
click at [358, 212] on span "Continue" at bounding box center [343, 213] width 230 height 19
click at [345, 158] on span "Myself" at bounding box center [342, 158] width 202 height 9
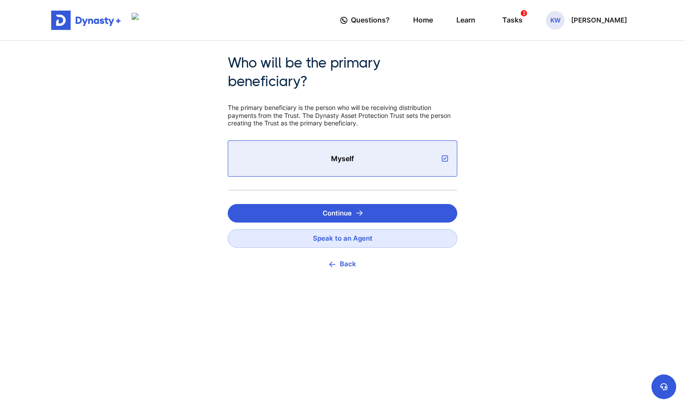
drag, startPoint x: 345, startPoint y: 158, endPoint x: 317, endPoint y: 152, distance: 28.8
click at [317, 152] on div "Myself" at bounding box center [343, 158] width 230 height 36
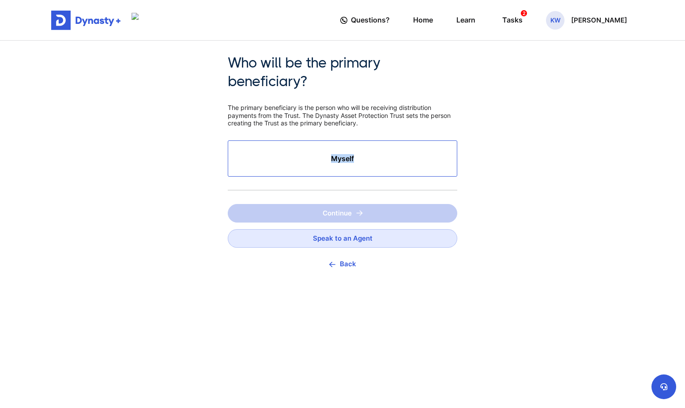
click at [317, 152] on div "Myself" at bounding box center [343, 158] width 230 height 36
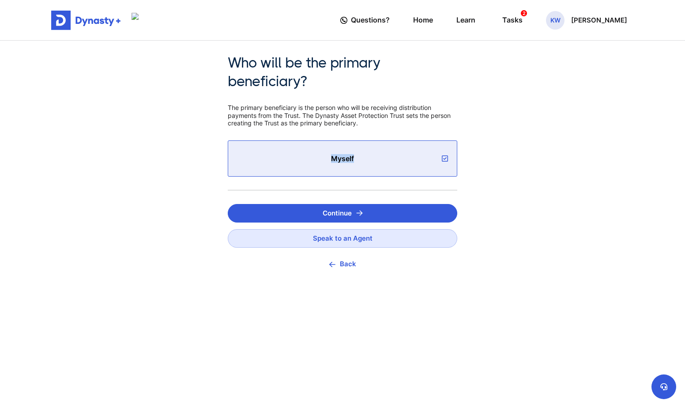
click at [317, 152] on div "Myself" at bounding box center [343, 158] width 230 height 36
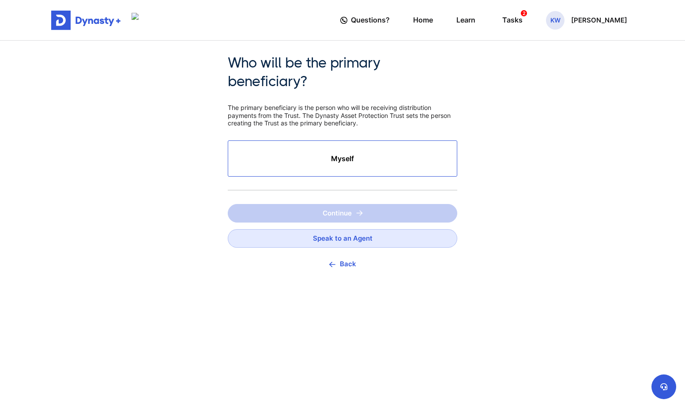
click at [317, 152] on div "Myself" at bounding box center [343, 158] width 230 height 36
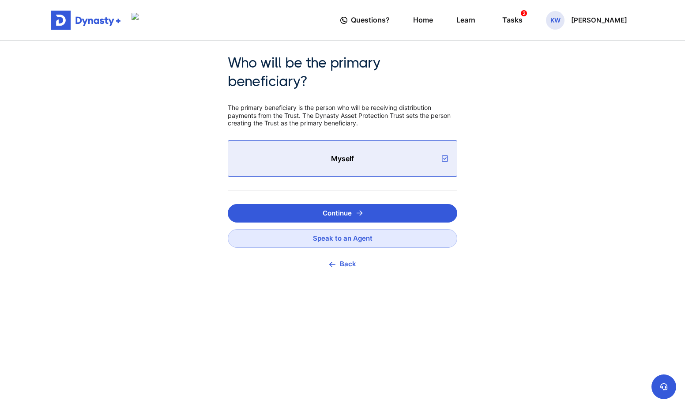
click at [448, 156] on div "Myself" at bounding box center [343, 158] width 230 height 36
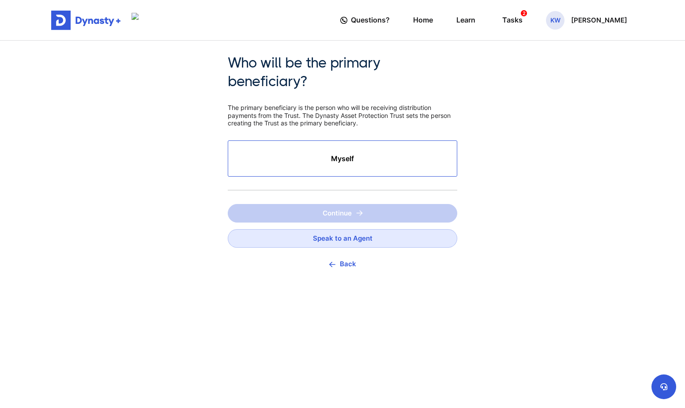
click at [446, 157] on div "Myself" at bounding box center [343, 158] width 230 height 36
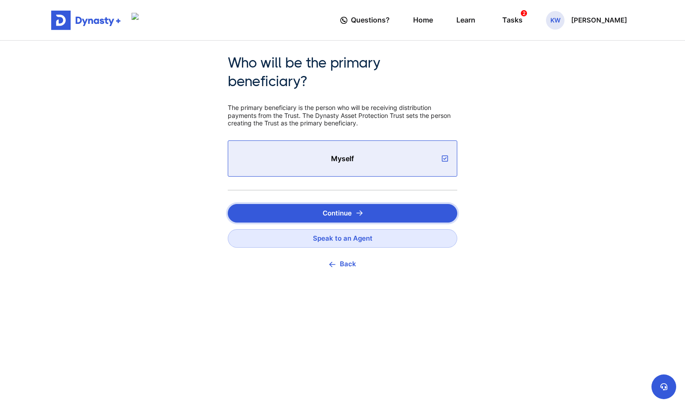
click at [350, 208] on button "Continue" at bounding box center [343, 213] width 230 height 19
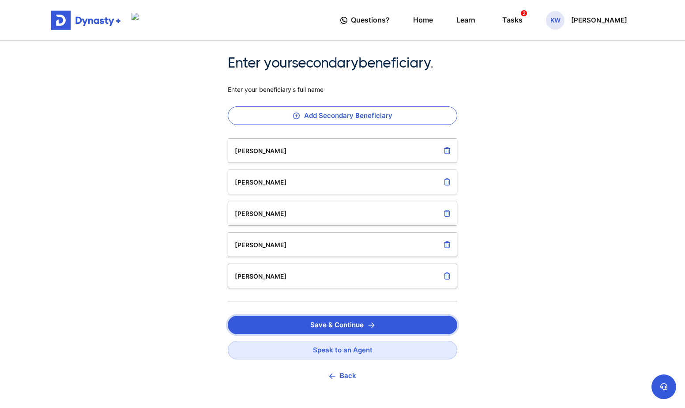
click at [359, 324] on button "Save & Continue" at bounding box center [343, 325] width 230 height 19
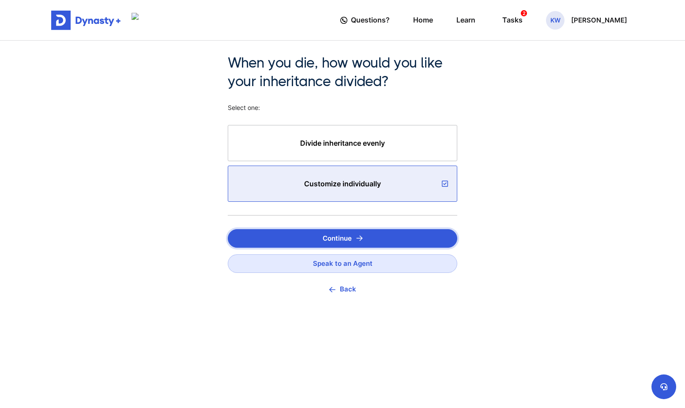
click at [357, 237] on img "submit" at bounding box center [359, 238] width 7 height 6
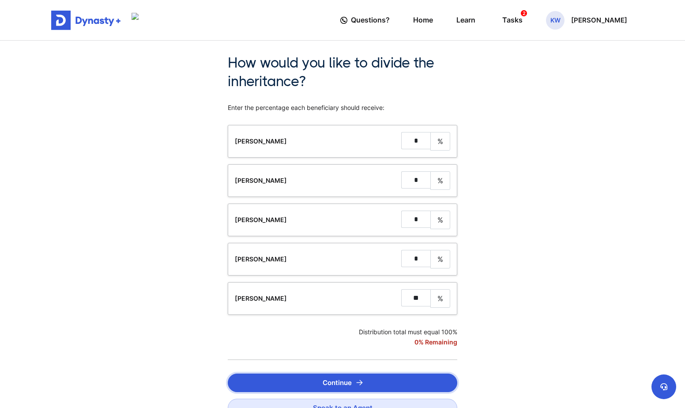
click at [366, 386] on button "Continue" at bounding box center [343, 382] width 230 height 19
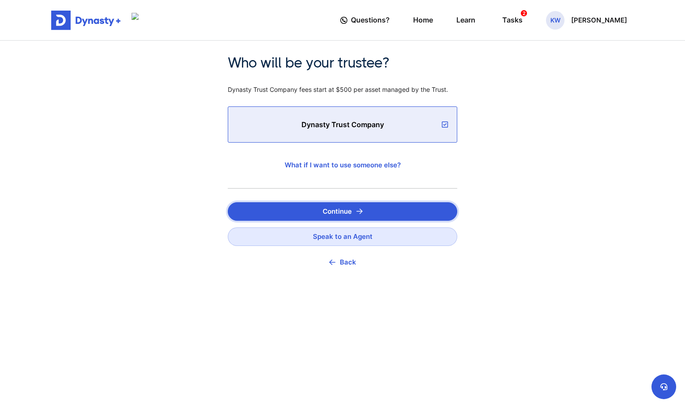
click at [348, 209] on button "Continue" at bounding box center [343, 211] width 230 height 19
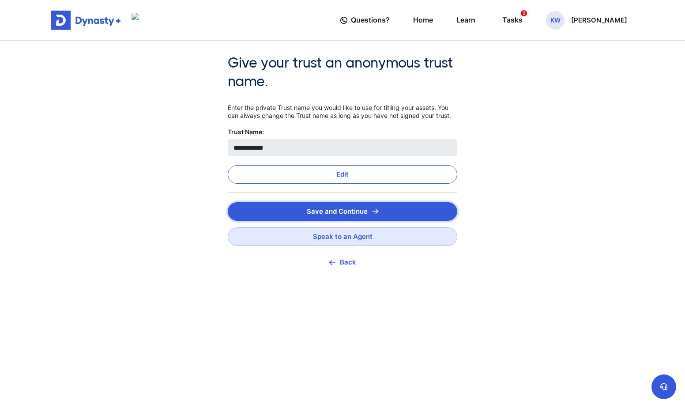
click at [349, 211] on button "Save and Continue" at bounding box center [343, 211] width 230 height 19
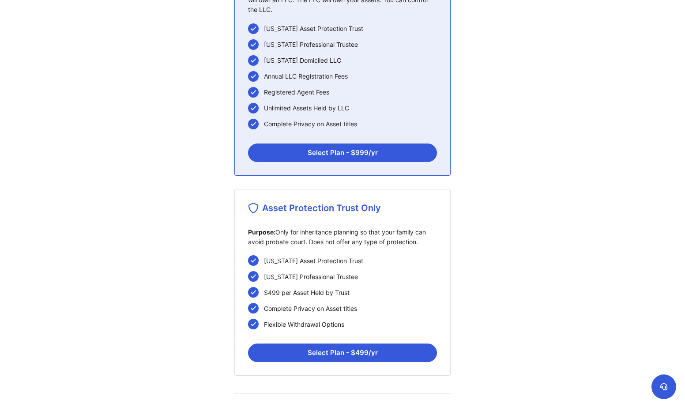
scroll to position [177, 0]
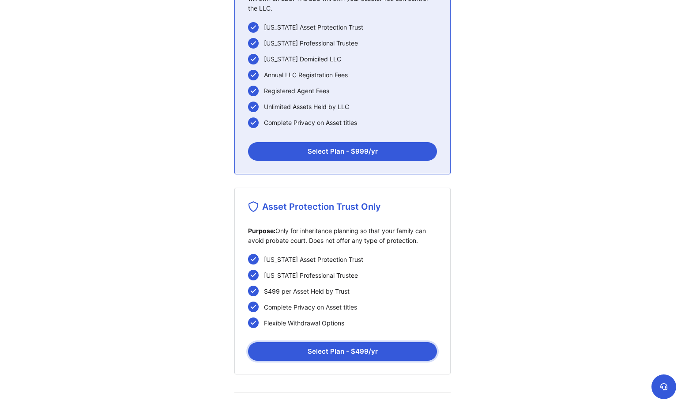
click at [346, 348] on button "Select Plan - $ 499 /yr" at bounding box center [342, 351] width 189 height 19
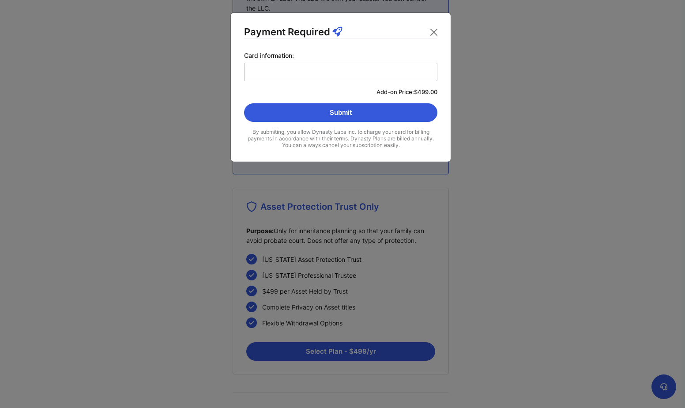
click at [472, 92] on div "Payment Required Card information: Add-on Price: $499.00 Submit By submiting, y…" at bounding box center [342, 204] width 685 height 408
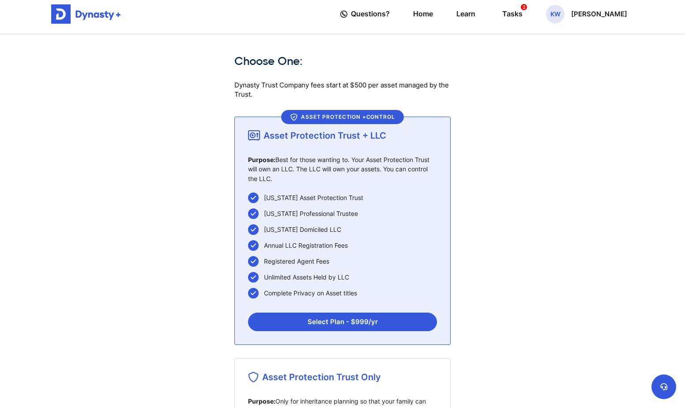
scroll to position [0, 0]
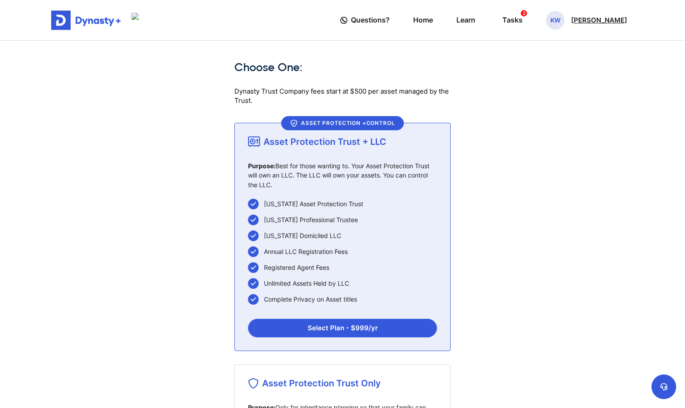
click at [518, 17] on p "Kevin Winn" at bounding box center [599, 20] width 56 height 7
click at [518, 99] on link "Logout" at bounding box center [556, 98] width 70 height 23
